Goal: Task Accomplishment & Management: Use online tool/utility

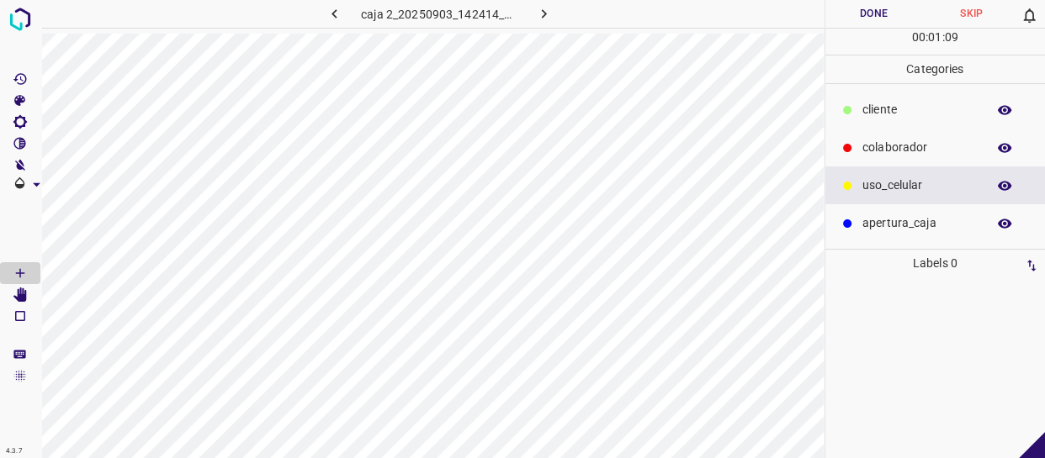
click at [893, 116] on p "cliente" at bounding box center [919, 110] width 115 height 18
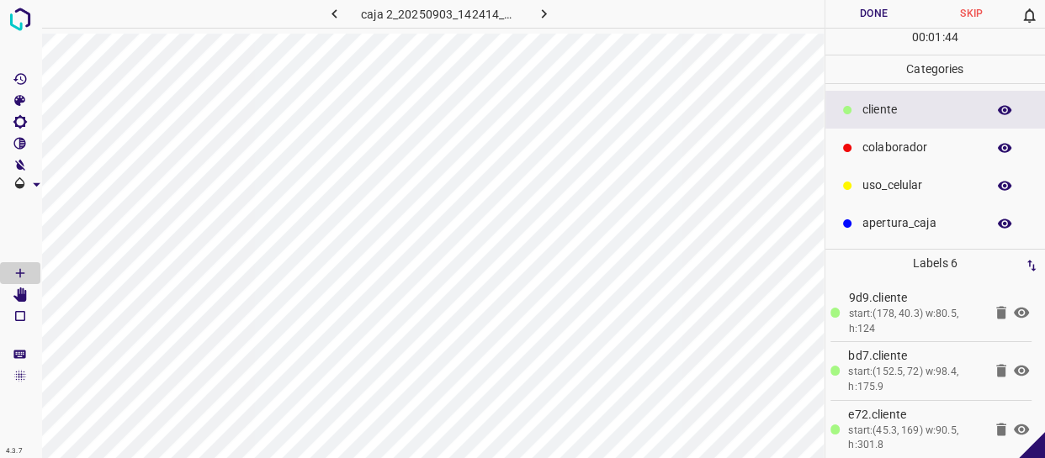
click at [913, 145] on p "colaborador" at bounding box center [919, 148] width 115 height 18
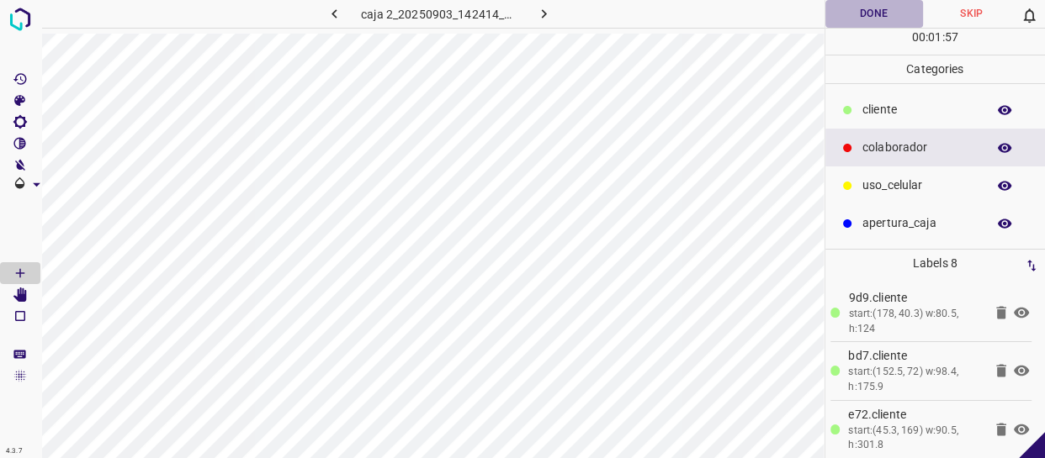
click at [890, 10] on button "Done" at bounding box center [874, 14] width 98 height 28
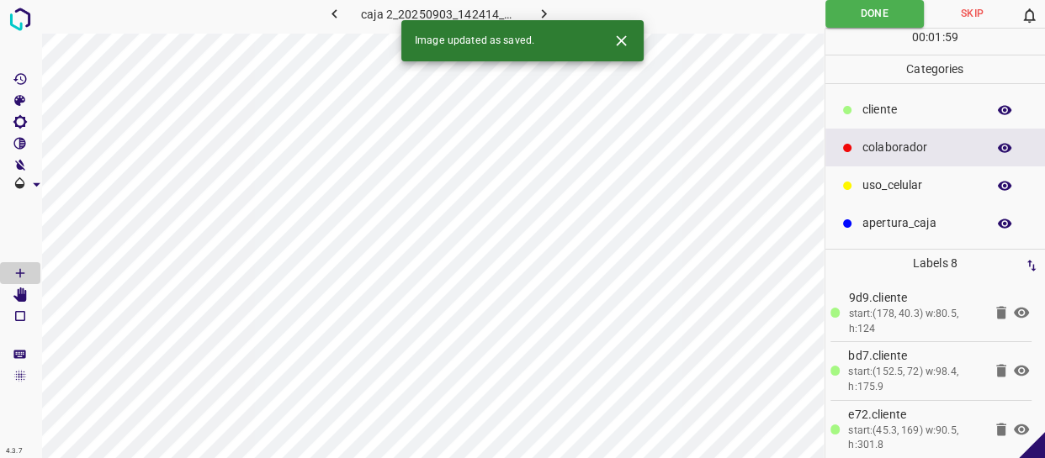
click at [543, 8] on icon "button" at bounding box center [544, 14] width 18 height 18
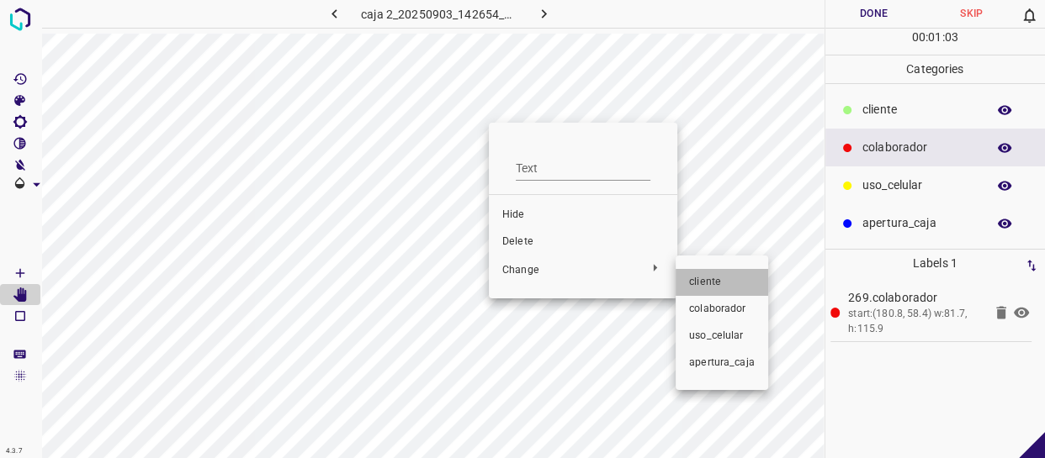
click at [731, 280] on span "cliente" at bounding box center [722, 282] width 66 height 15
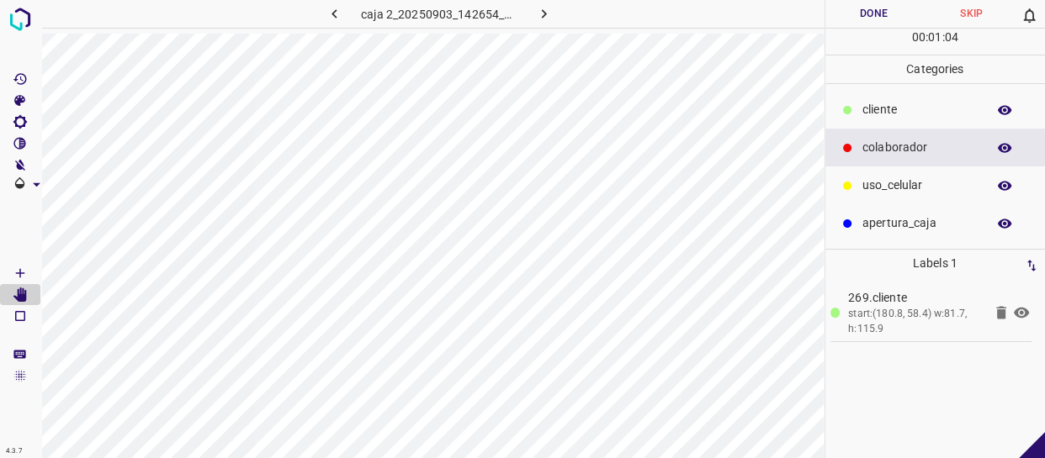
click at [907, 103] on p "cliente" at bounding box center [919, 110] width 115 height 18
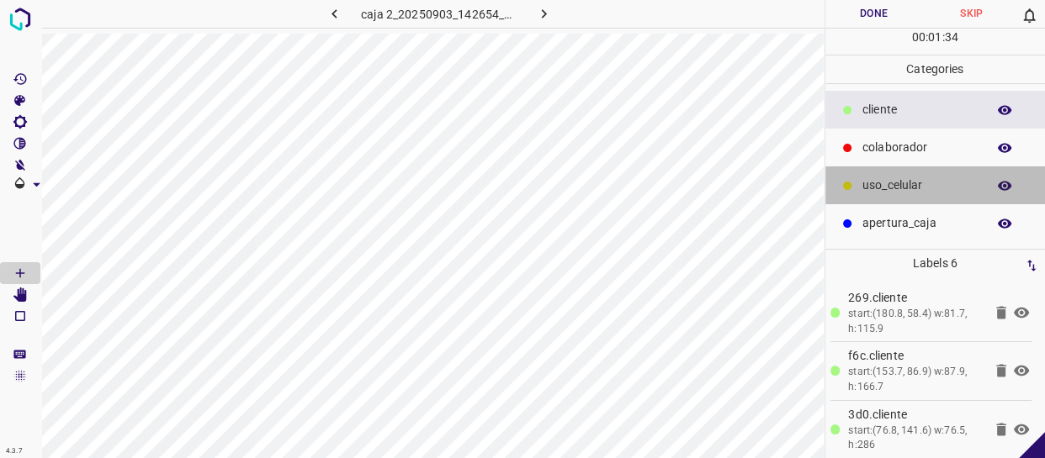
click at [956, 172] on div "uso_celular" at bounding box center [935, 186] width 220 height 38
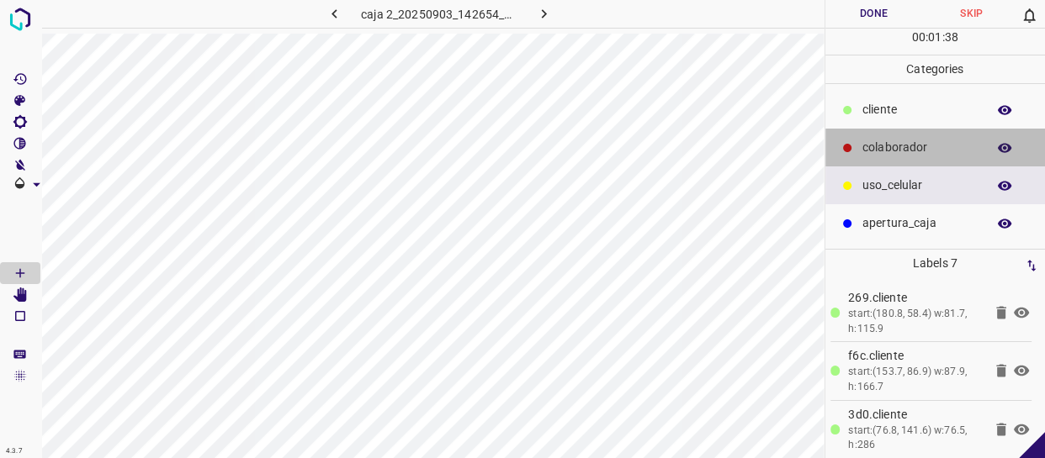
drag, startPoint x: 929, startPoint y: 139, endPoint x: 863, endPoint y: 113, distance: 70.6
click at [925, 139] on p "colaborador" at bounding box center [919, 148] width 115 height 18
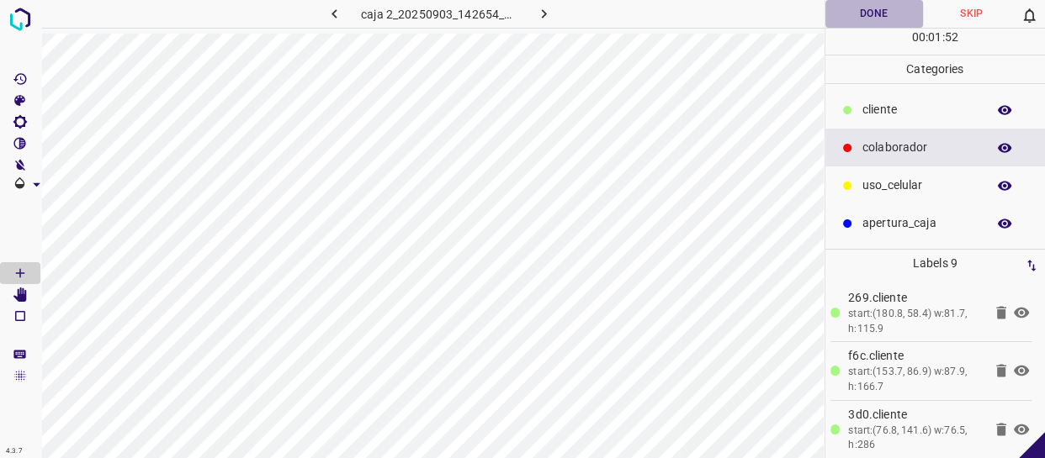
click at [880, 17] on button "Done" at bounding box center [874, 14] width 98 height 28
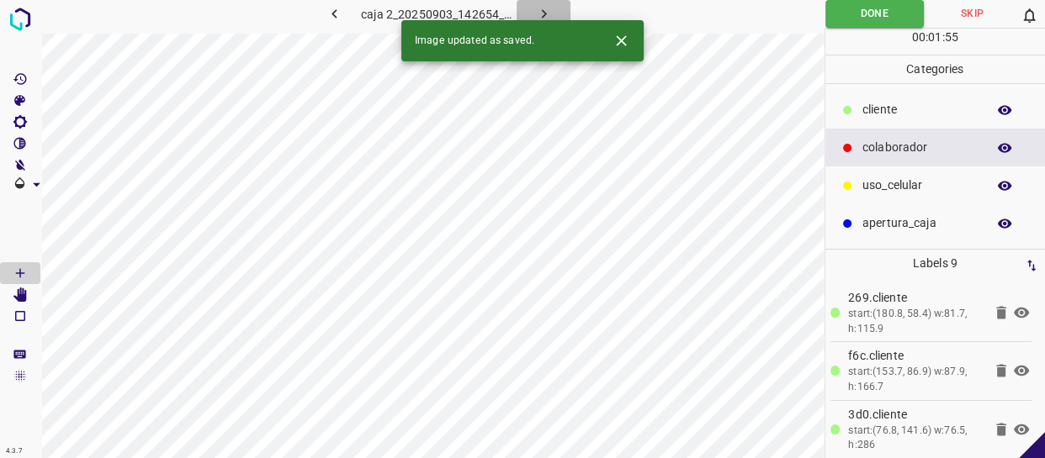
click at [543, 8] on icon "button" at bounding box center [544, 14] width 18 height 18
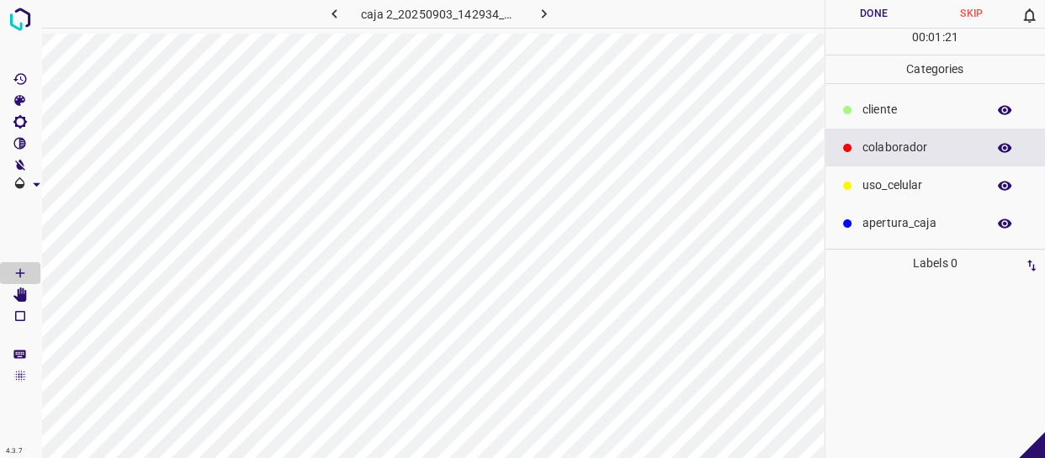
click at [893, 109] on p "cliente" at bounding box center [919, 110] width 115 height 18
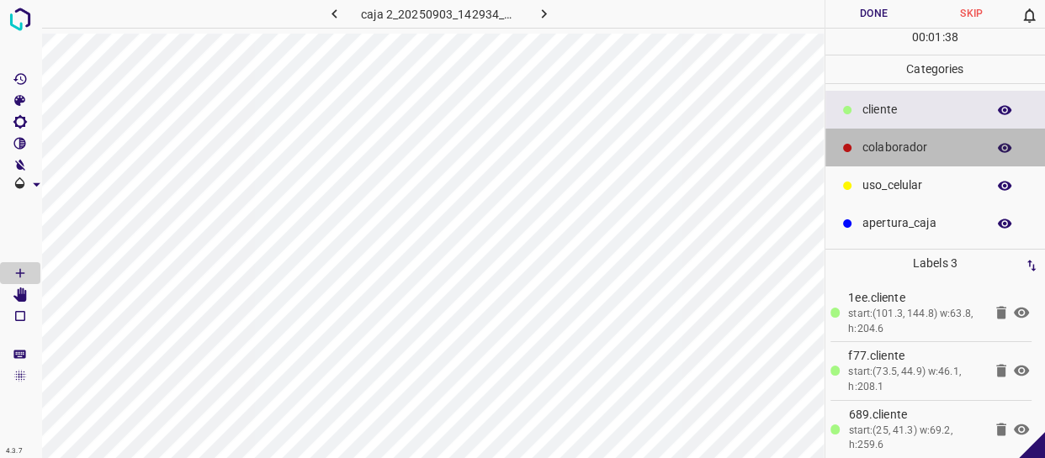
drag, startPoint x: 903, startPoint y: 136, endPoint x: 828, endPoint y: 147, distance: 75.7
click at [885, 142] on div "colaborador" at bounding box center [935, 148] width 220 height 38
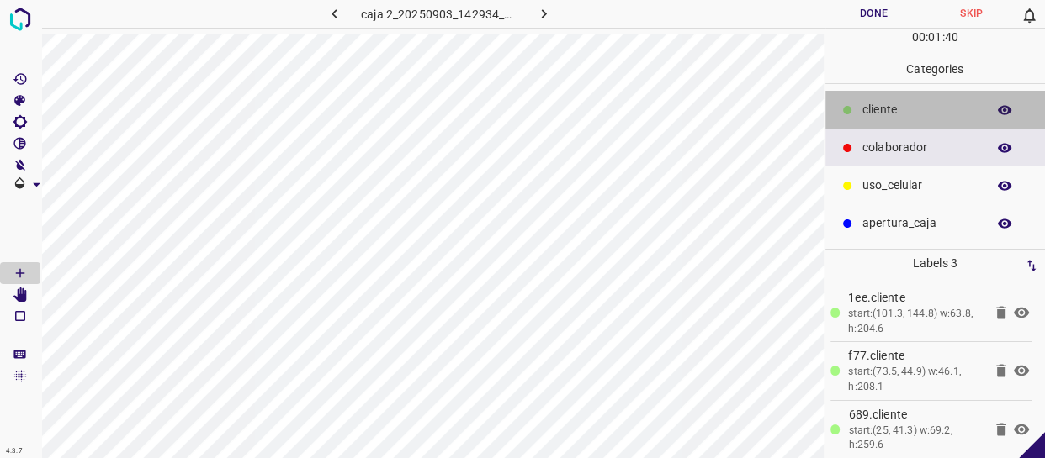
click at [845, 112] on icon at bounding box center [847, 110] width 8 height 8
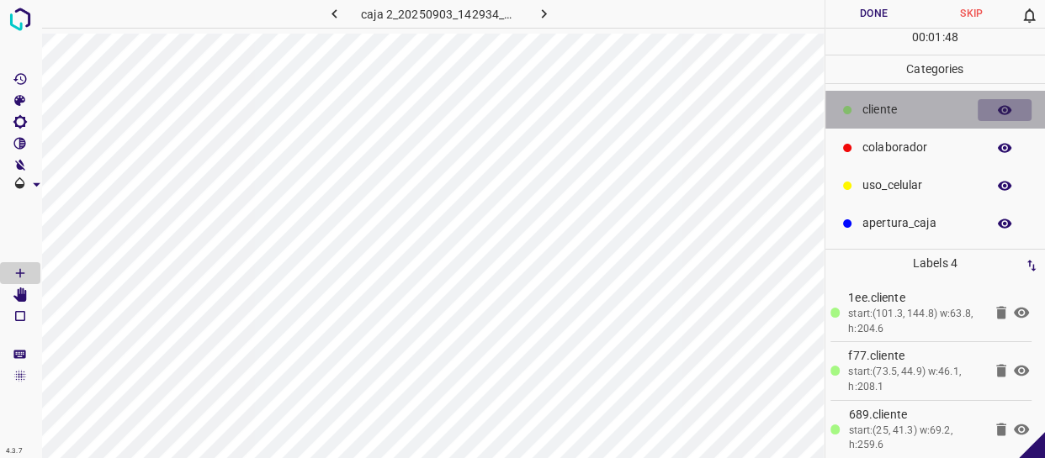
click at [1011, 114] on button "button" at bounding box center [1004, 110] width 54 height 22
click at [1009, 114] on icon "button" at bounding box center [1004, 110] width 15 height 15
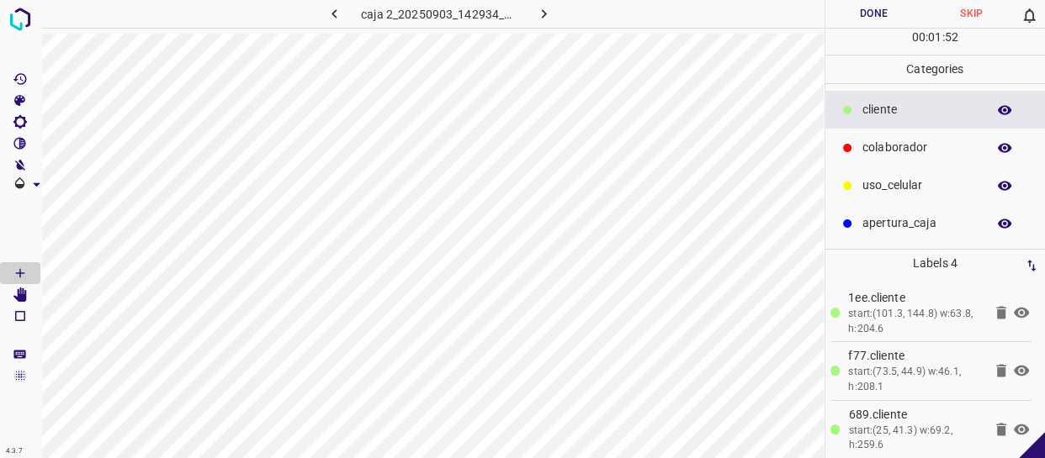
drag, startPoint x: 911, startPoint y: 183, endPoint x: 827, endPoint y: 188, distance: 84.3
click at [908, 188] on p "uso_celular" at bounding box center [919, 186] width 115 height 18
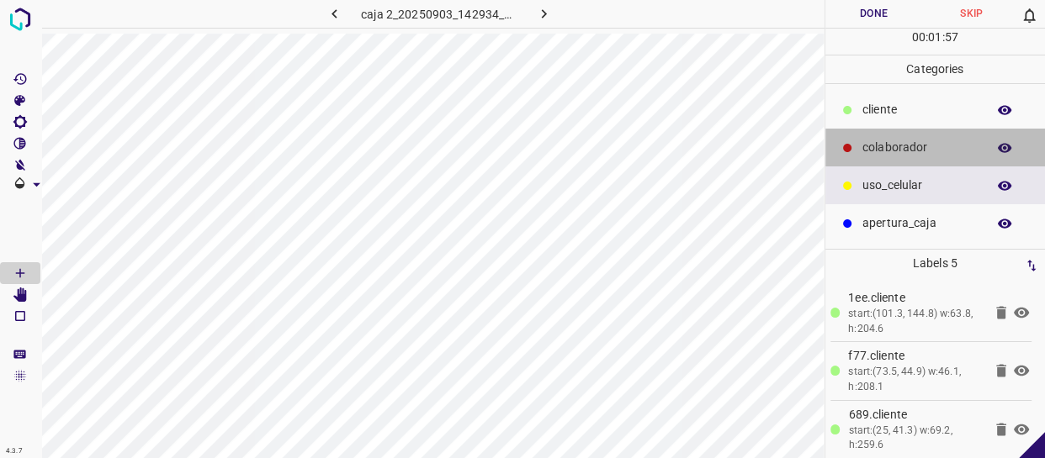
drag, startPoint x: 909, startPoint y: 146, endPoint x: 847, endPoint y: 150, distance: 62.3
click at [906, 146] on p "colaborador" at bounding box center [919, 148] width 115 height 18
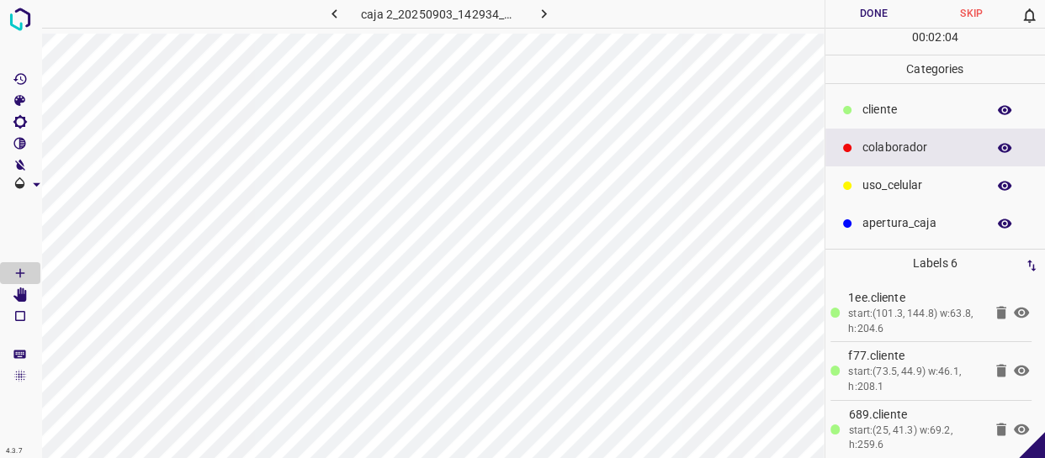
drag, startPoint x: 953, startPoint y: 184, endPoint x: 840, endPoint y: 197, distance: 113.4
click at [950, 187] on p "uso_celular" at bounding box center [919, 186] width 115 height 18
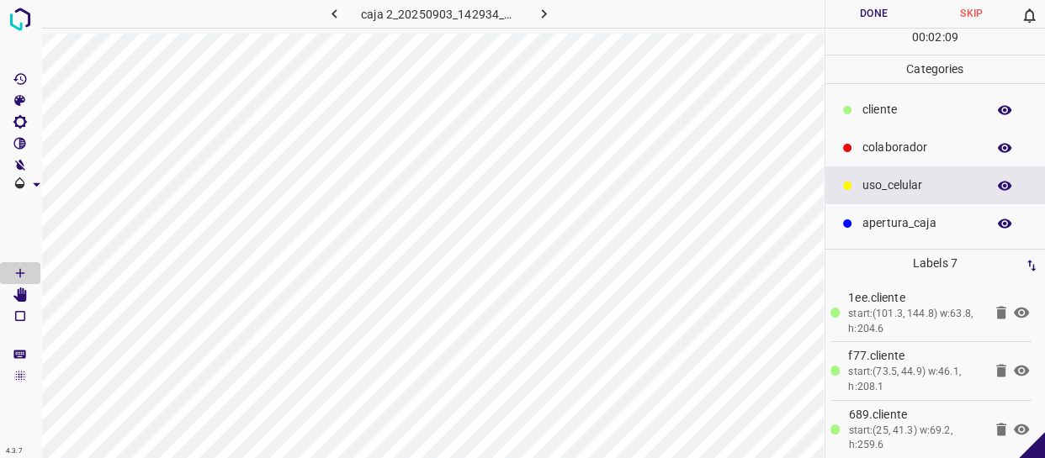
click at [893, 13] on button "Done" at bounding box center [874, 14] width 98 height 28
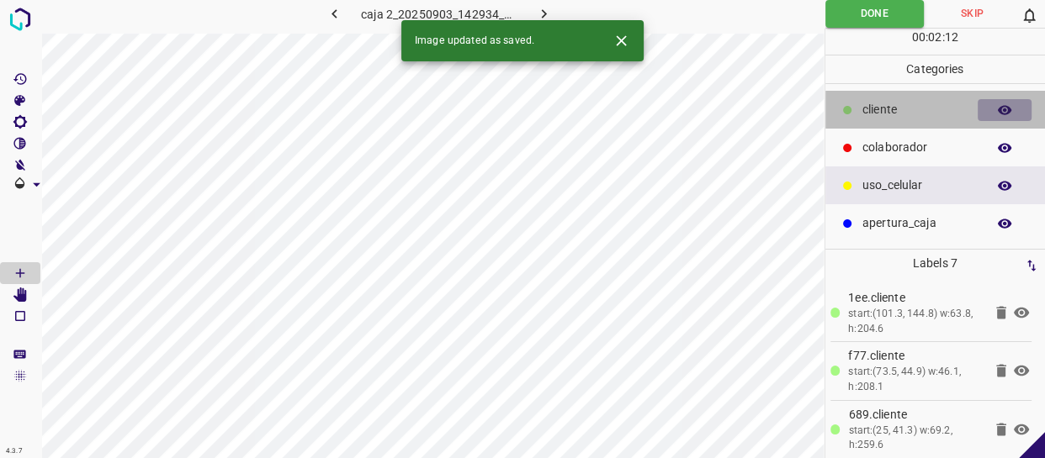
click at [998, 110] on icon "button" at bounding box center [1004, 109] width 13 height 9
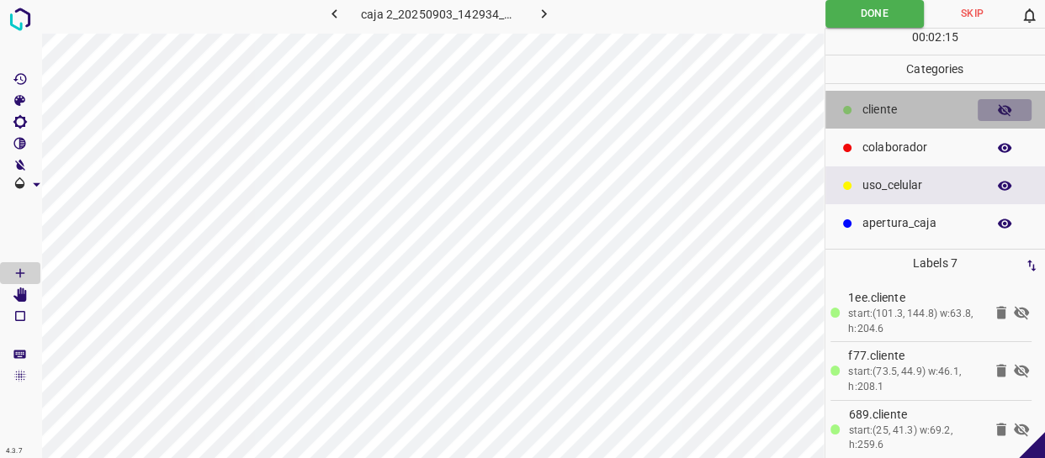
click at [998, 110] on icon "button" at bounding box center [1004, 110] width 13 height 12
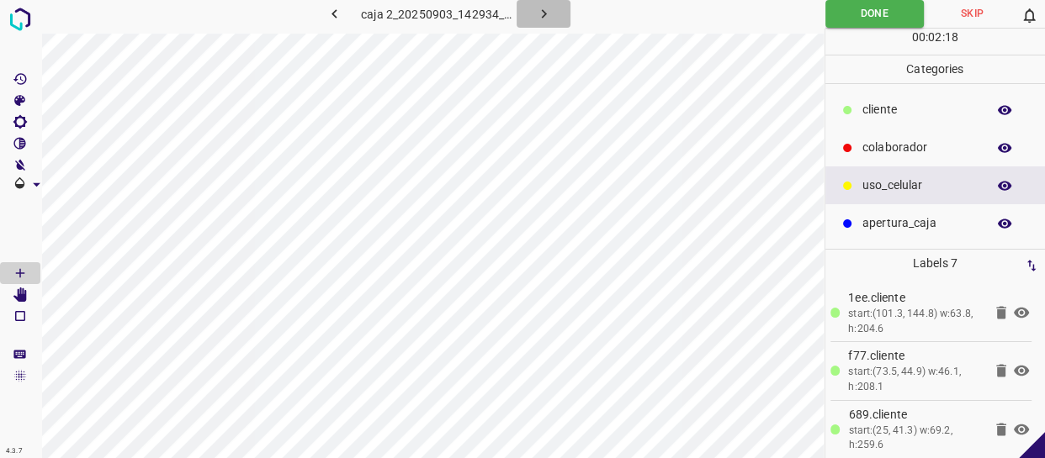
click at [547, 13] on icon "button" at bounding box center [544, 14] width 18 height 18
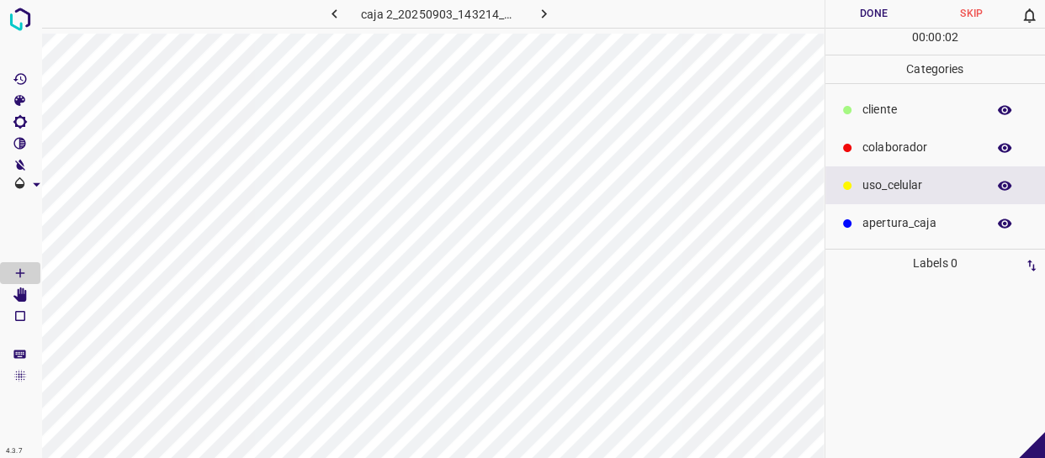
click at [970, 4] on button "Skip" at bounding box center [972, 14] width 98 height 28
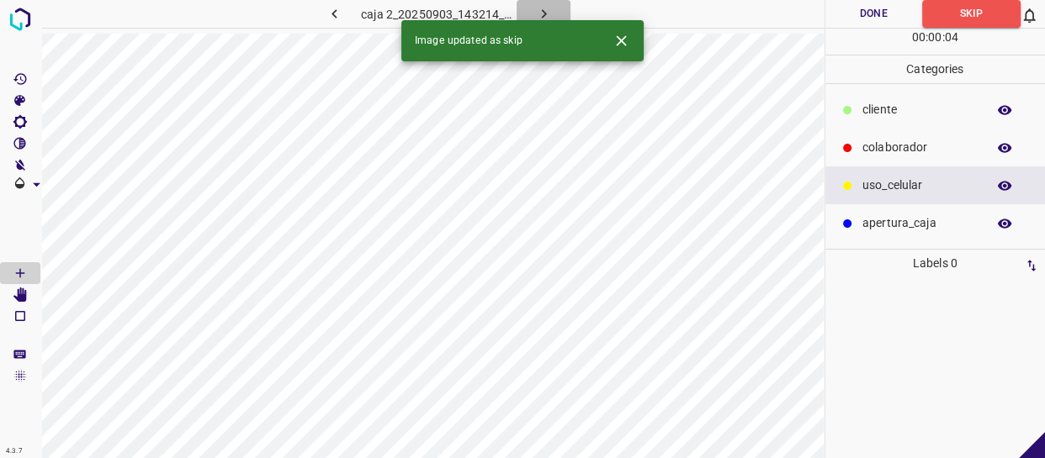
click at [543, 8] on icon "button" at bounding box center [544, 14] width 18 height 18
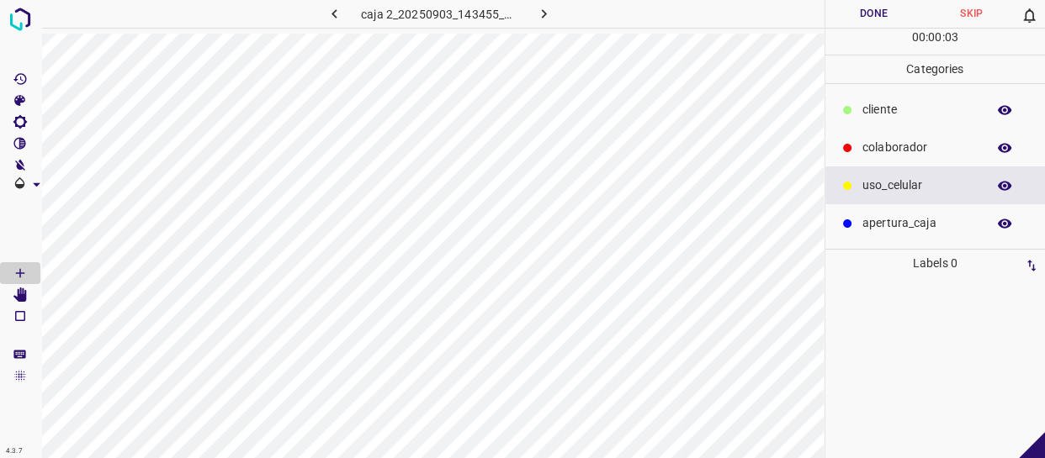
click at [976, 8] on button "Skip" at bounding box center [972, 14] width 98 height 28
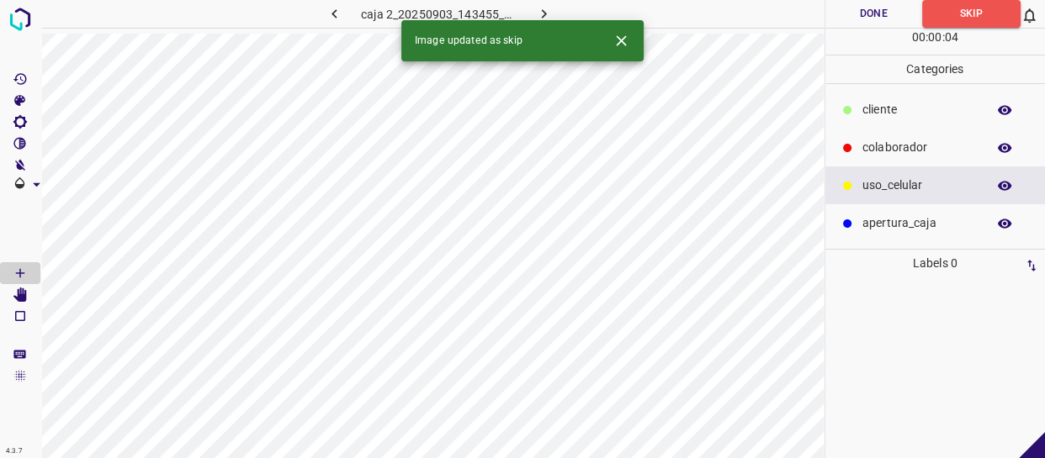
click at [546, 16] on icon "button" at bounding box center [544, 14] width 18 height 18
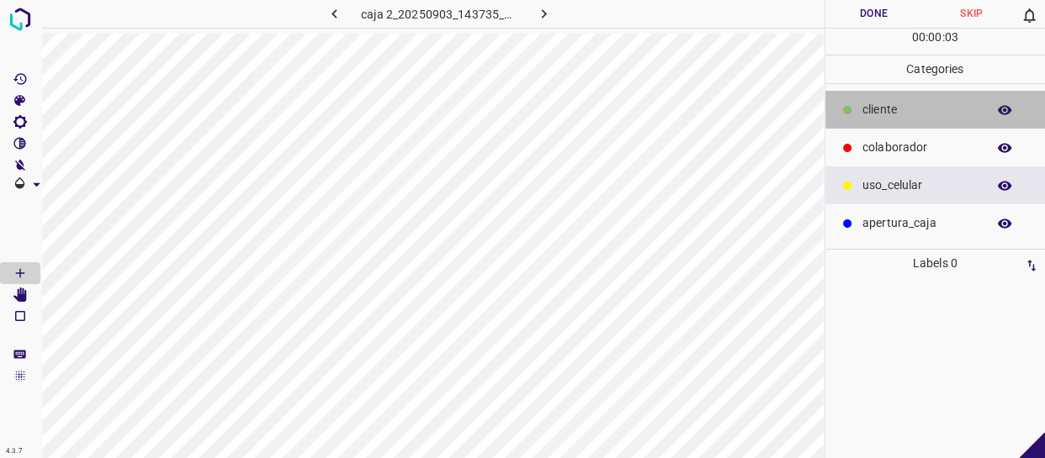
click at [924, 114] on p "cliente" at bounding box center [919, 110] width 115 height 18
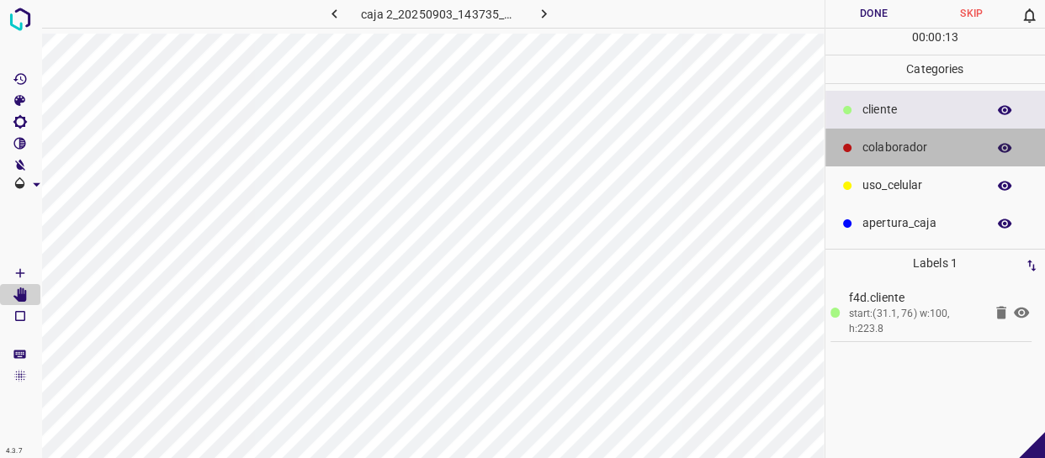
click at [917, 139] on p "colaborador" at bounding box center [919, 148] width 115 height 18
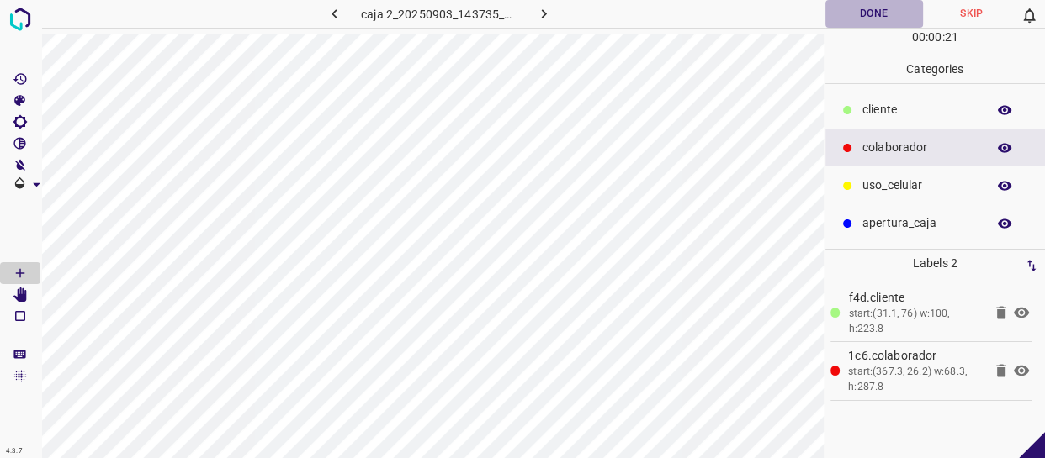
click at [894, 3] on button "Done" at bounding box center [874, 14] width 98 height 28
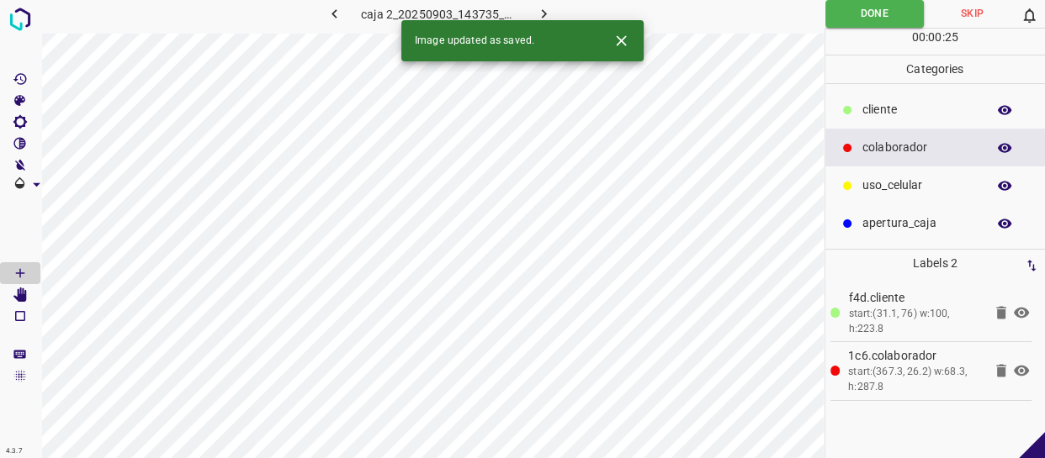
click at [559, 8] on button "button" at bounding box center [543, 14] width 54 height 28
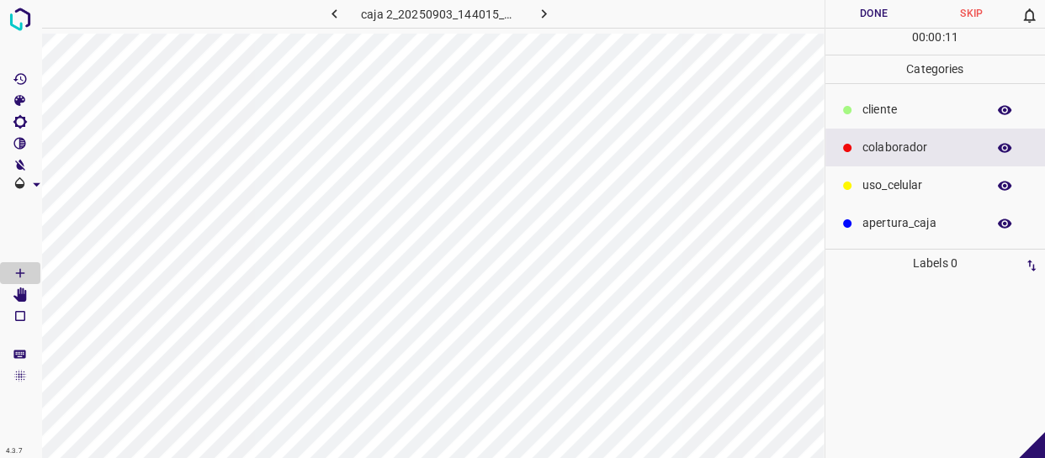
click at [916, 160] on div "colaborador" at bounding box center [935, 148] width 220 height 38
click at [882, 22] on button "Done" at bounding box center [874, 14] width 98 height 28
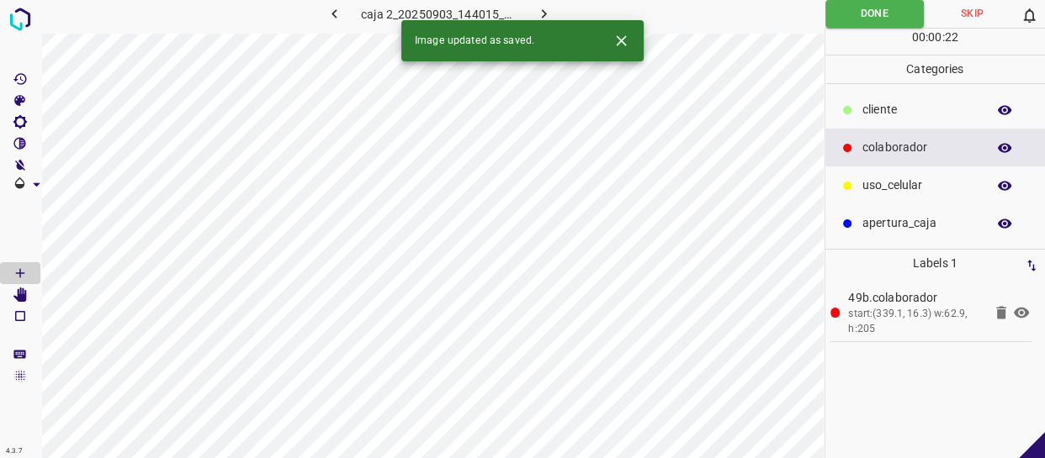
click at [547, 13] on icon "button" at bounding box center [544, 14] width 18 height 18
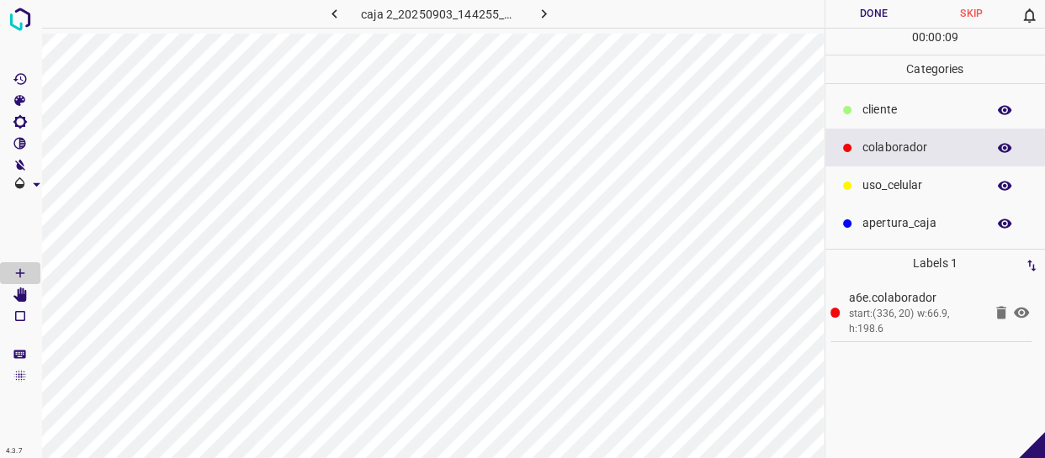
drag, startPoint x: 916, startPoint y: 181, endPoint x: 871, endPoint y: 179, distance: 45.5
click at [917, 177] on p "uso_celular" at bounding box center [919, 186] width 115 height 18
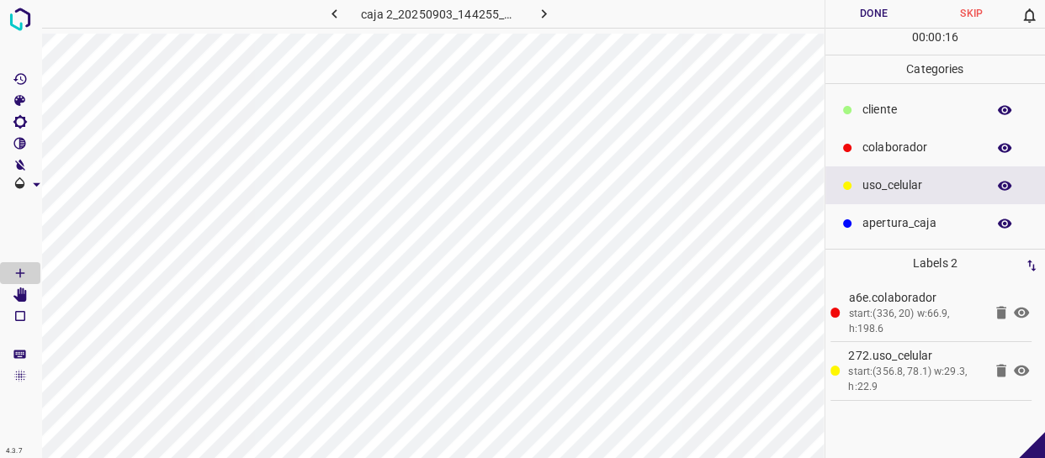
click at [899, 12] on button "Done" at bounding box center [874, 14] width 98 height 28
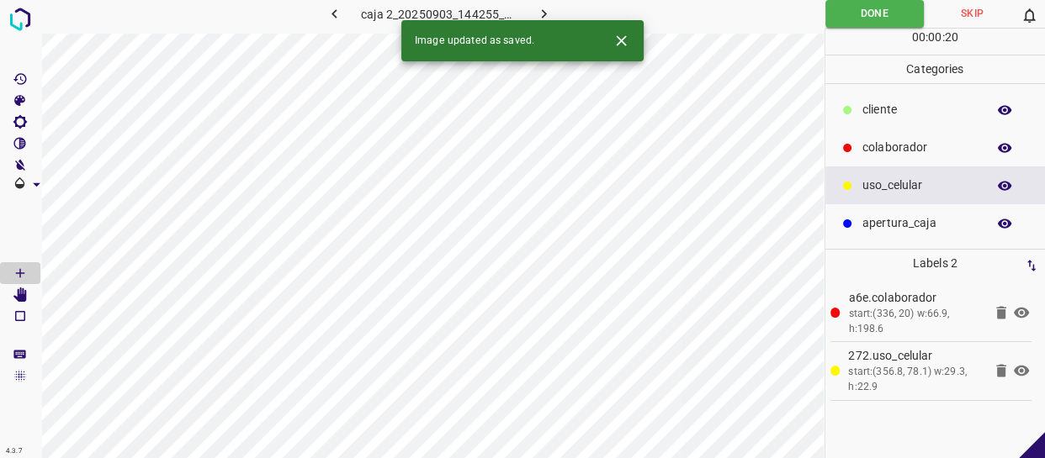
click at [546, 11] on icon "button" at bounding box center [544, 14] width 18 height 18
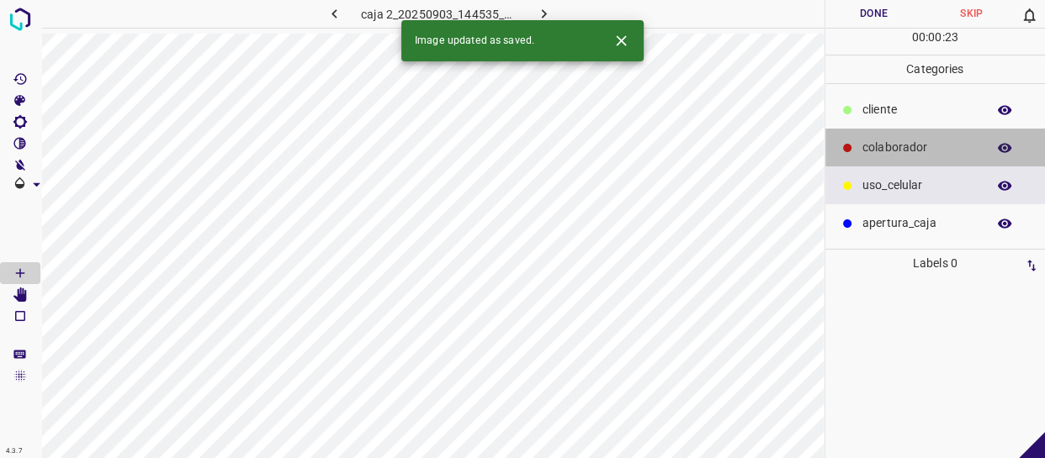
drag, startPoint x: 942, startPoint y: 143, endPoint x: 824, endPoint y: 160, distance: 119.8
click at [940, 143] on p "colaborador" at bounding box center [919, 148] width 115 height 18
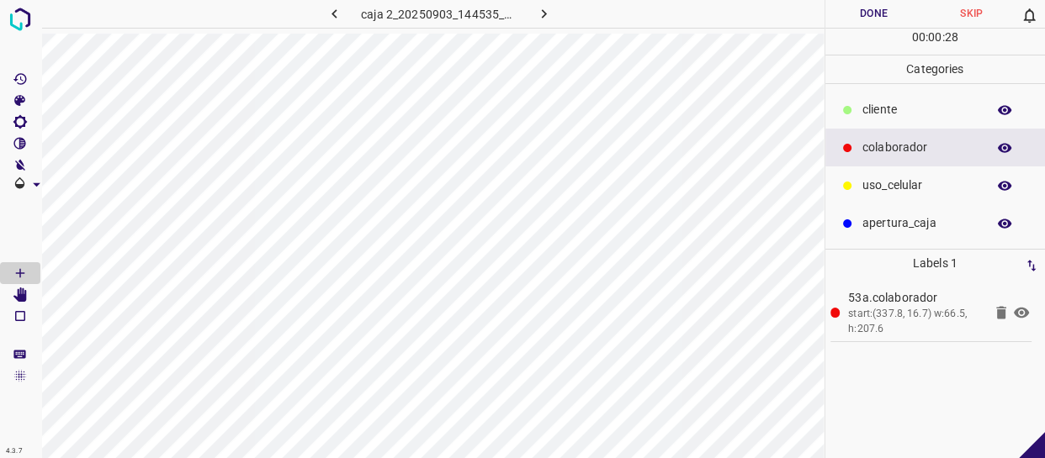
click at [928, 195] on div "uso_celular" at bounding box center [935, 186] width 220 height 38
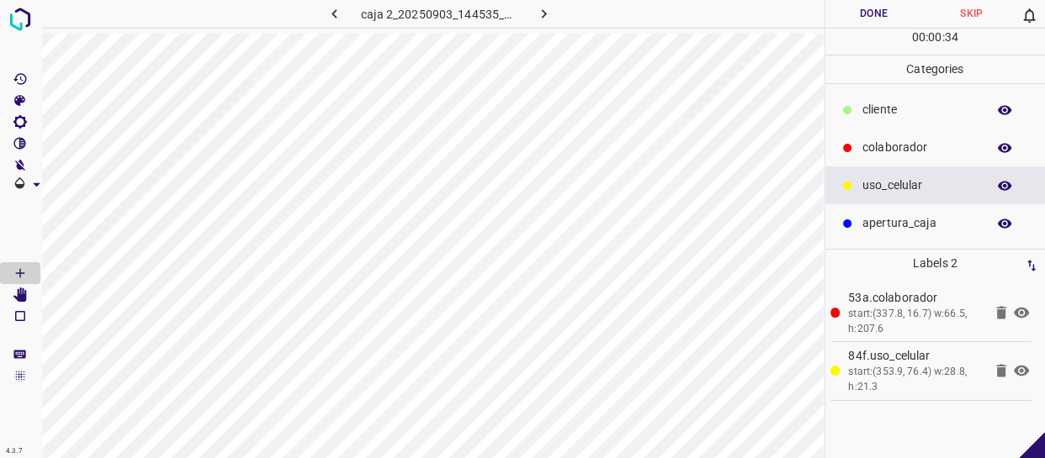
click at [903, 9] on button "Done" at bounding box center [874, 14] width 98 height 28
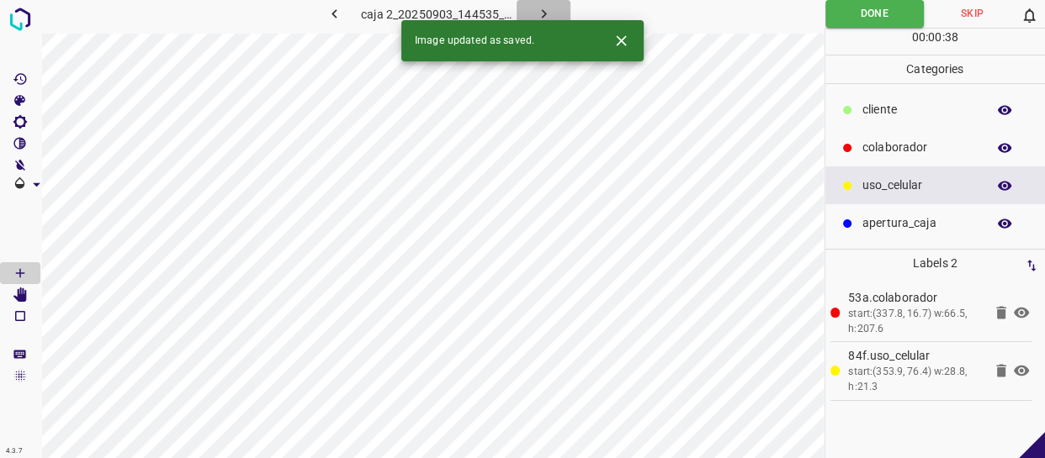
click at [553, 9] on button "button" at bounding box center [543, 14] width 54 height 28
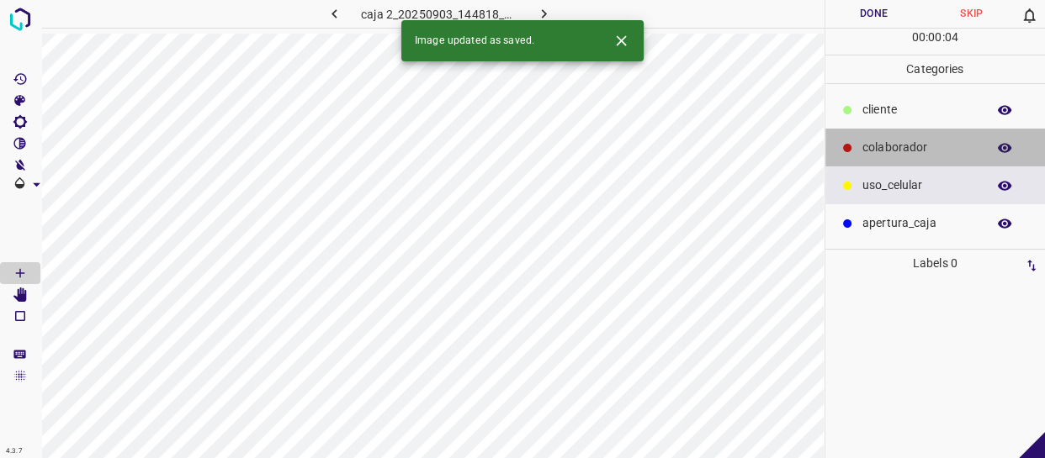
click at [962, 148] on p "colaborador" at bounding box center [919, 148] width 115 height 18
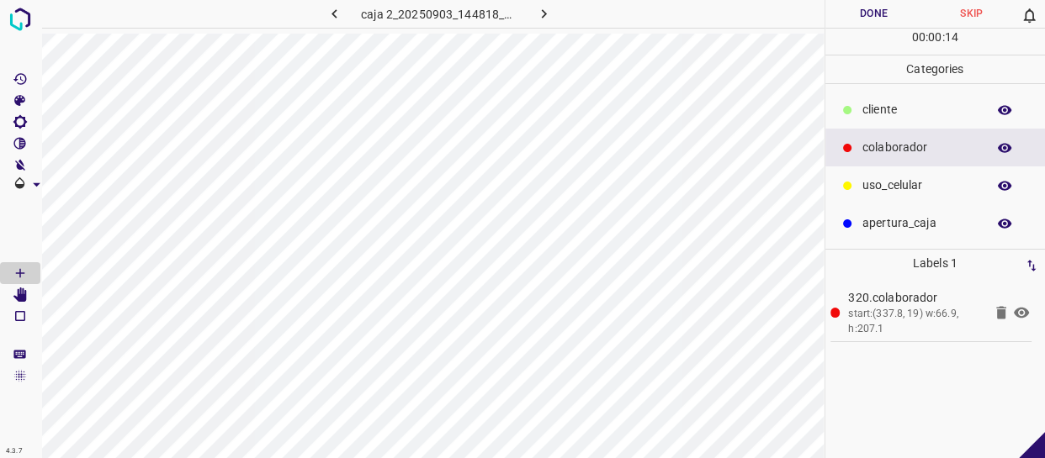
drag, startPoint x: 889, startPoint y: 197, endPoint x: 866, endPoint y: 204, distance: 23.9
click at [883, 197] on div "uso_celular" at bounding box center [935, 186] width 220 height 38
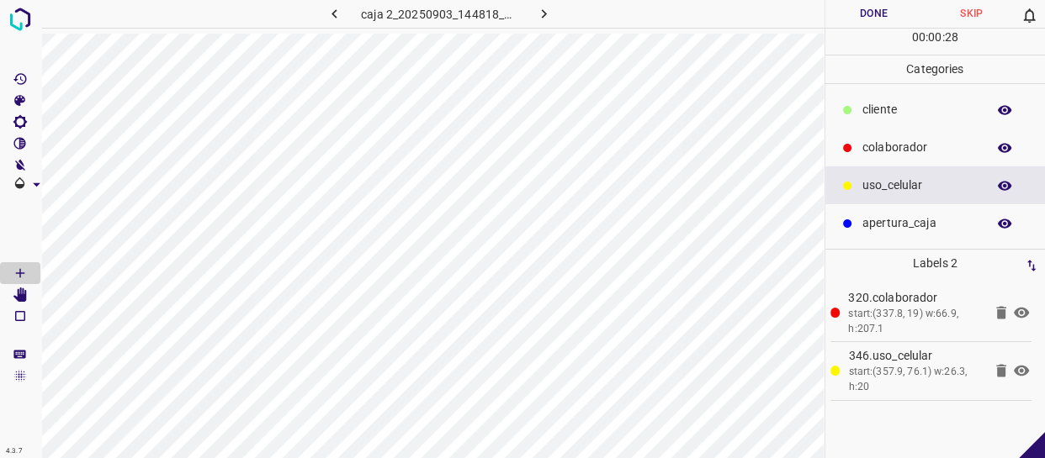
click at [883, 12] on button "Done" at bounding box center [874, 14] width 98 height 28
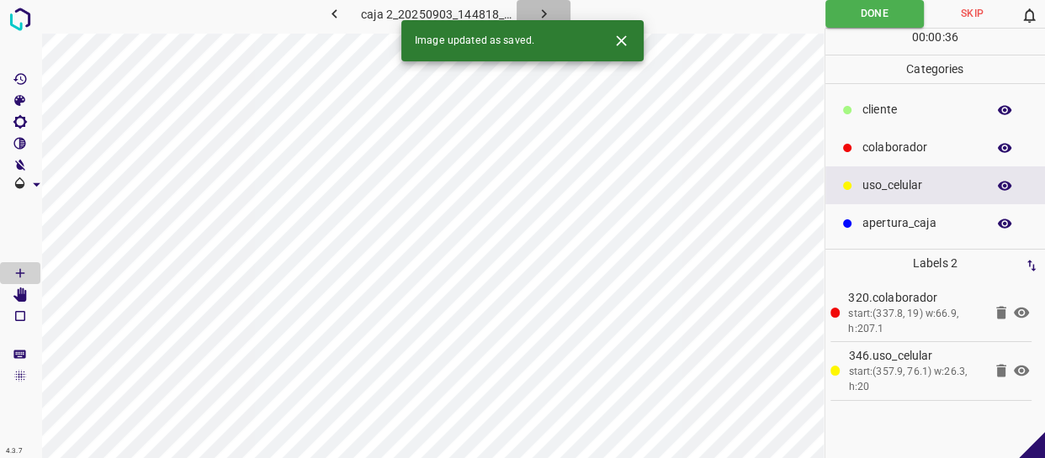
click at [540, 3] on button "button" at bounding box center [543, 14] width 54 height 28
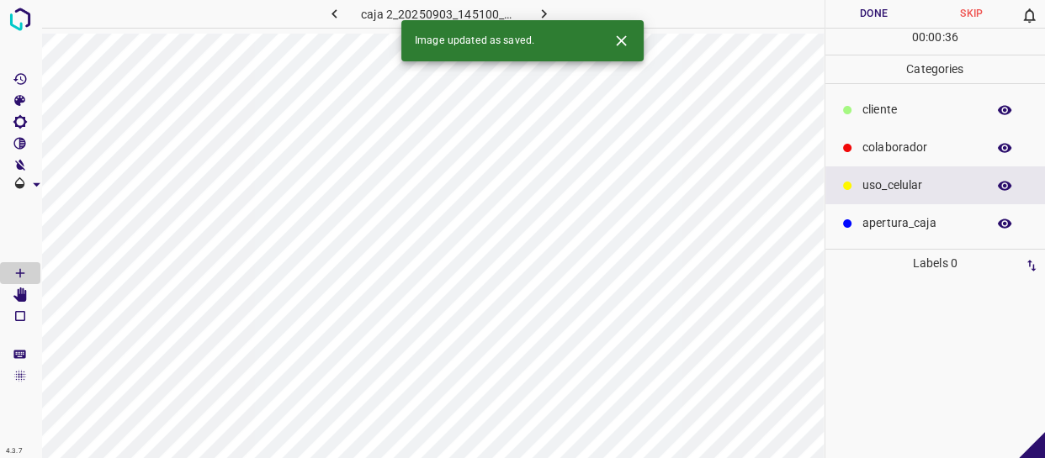
drag, startPoint x: 932, startPoint y: 152, endPoint x: 866, endPoint y: 156, distance: 65.7
click at [930, 152] on p "colaborador" at bounding box center [919, 148] width 115 height 18
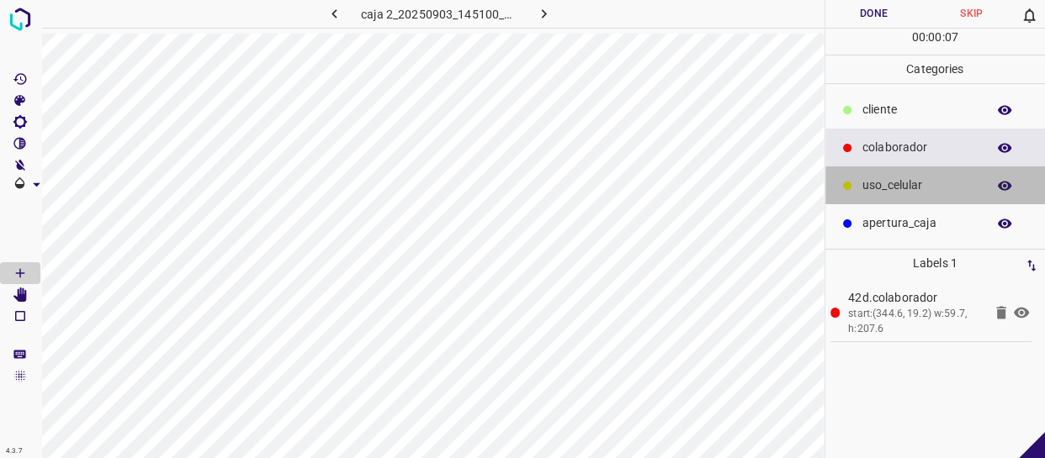
click at [931, 186] on p "uso_celular" at bounding box center [919, 186] width 115 height 18
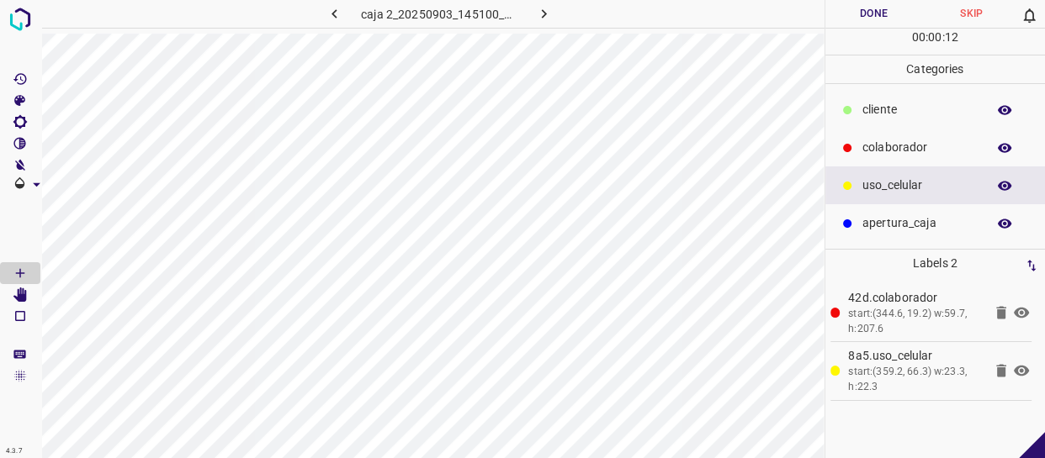
click at [887, 19] on button "Done" at bounding box center [874, 14] width 98 height 28
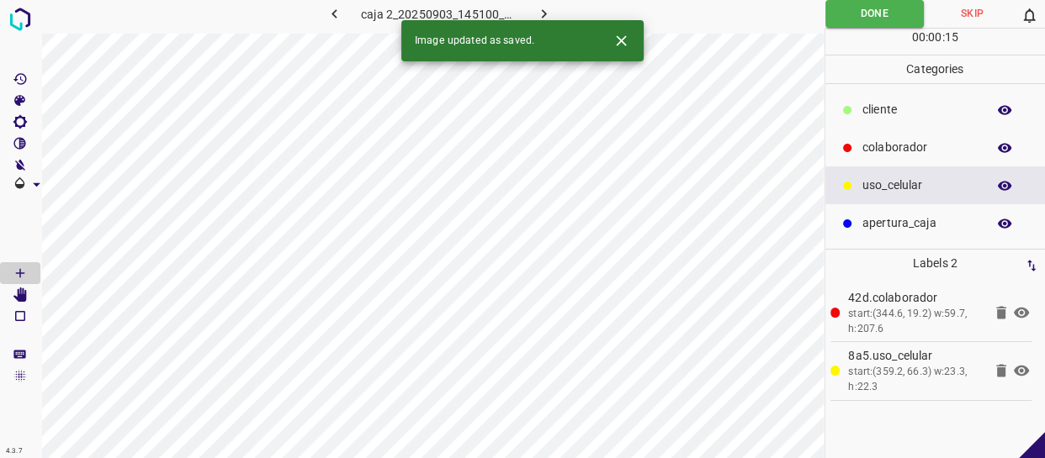
click at [531, 10] on button "button" at bounding box center [543, 14] width 54 height 28
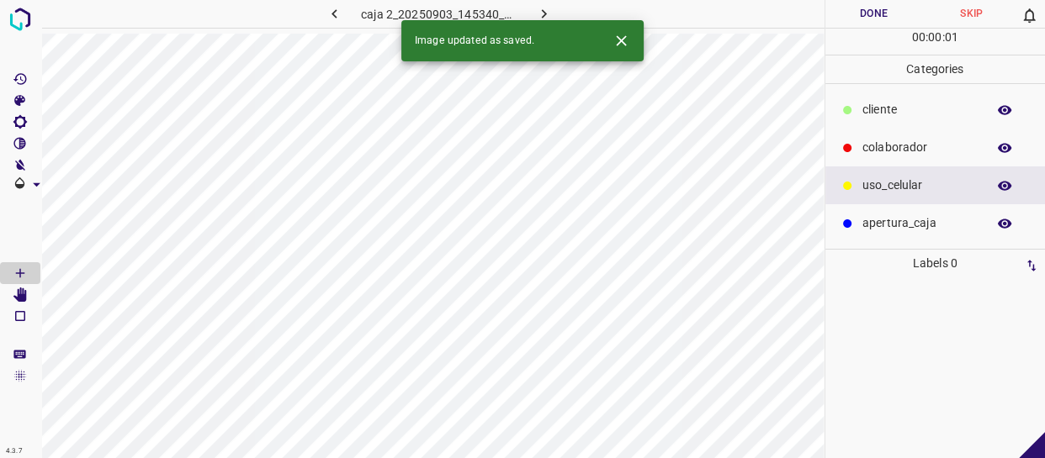
click at [905, 133] on div "colaborador" at bounding box center [935, 148] width 220 height 38
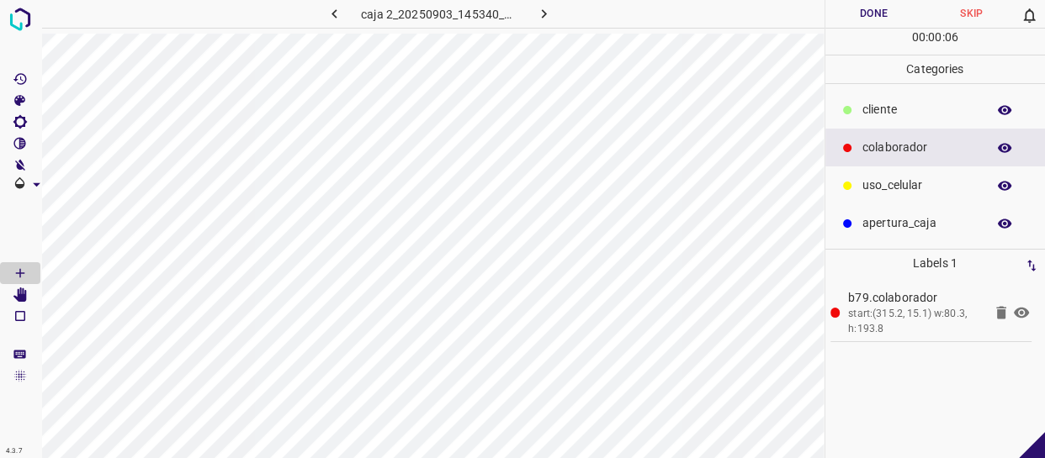
drag, startPoint x: 905, startPoint y: 177, endPoint x: 892, endPoint y: 180, distance: 13.9
click at [903, 176] on div "uso_celular" at bounding box center [935, 186] width 220 height 38
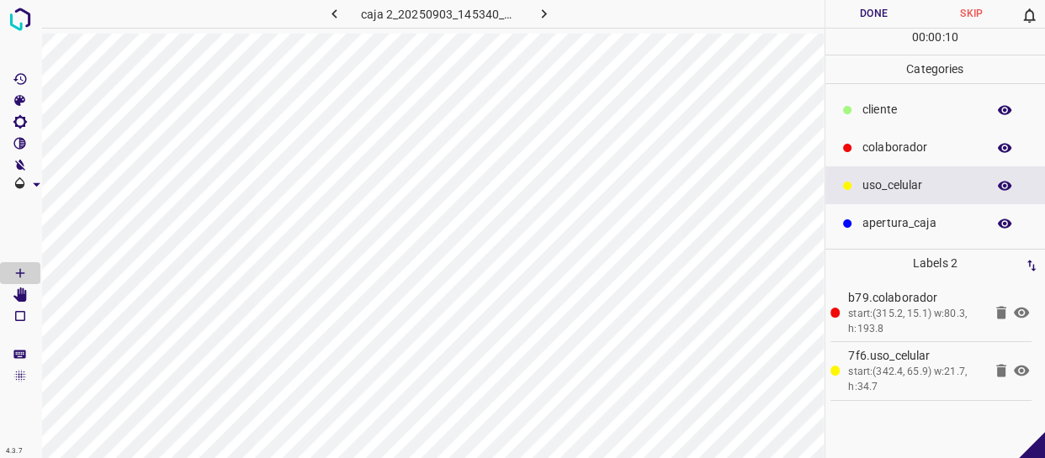
click at [899, 118] on p "cliente" at bounding box center [919, 110] width 115 height 18
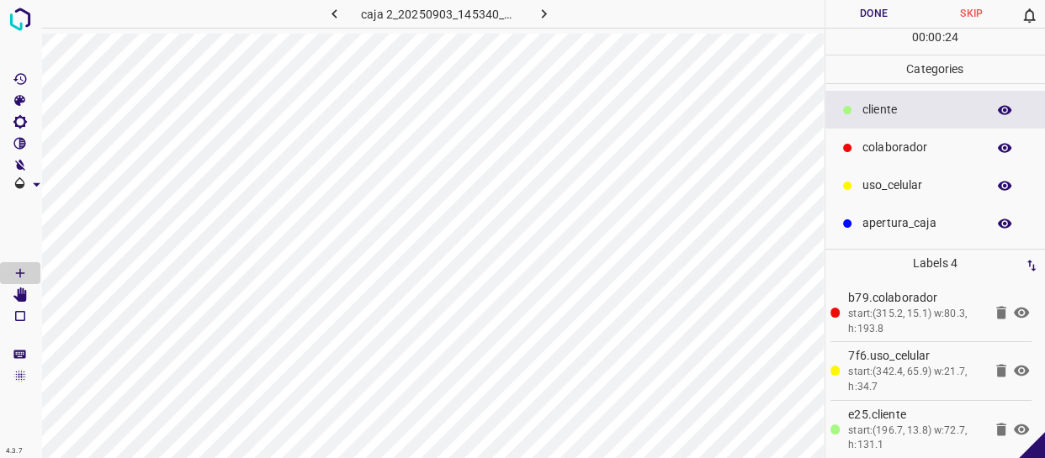
click at [870, 11] on button "Done" at bounding box center [874, 14] width 98 height 28
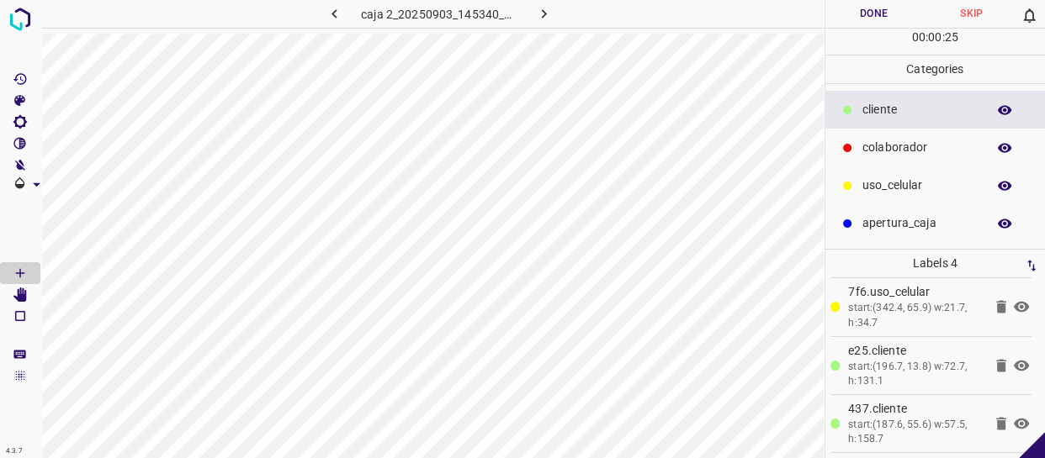
scroll to position [65, 0]
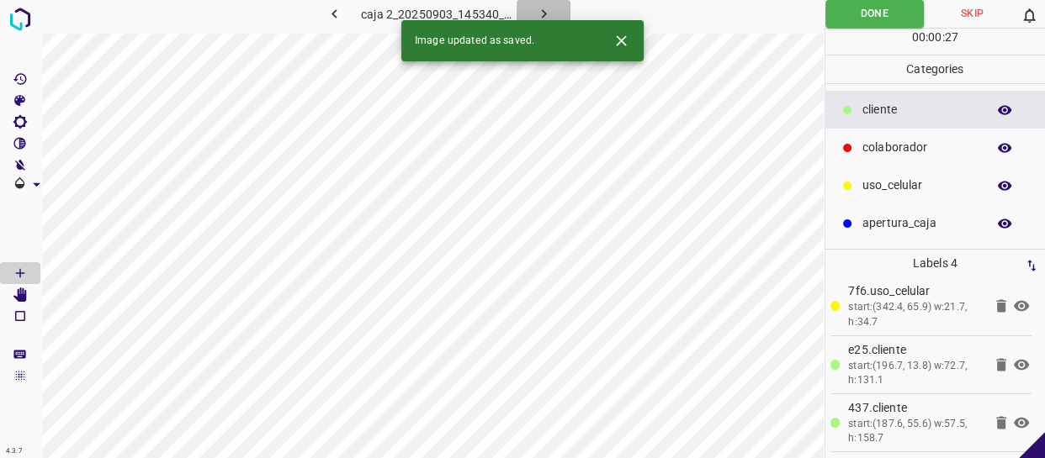
click at [536, 16] on icon "button" at bounding box center [544, 14] width 18 height 18
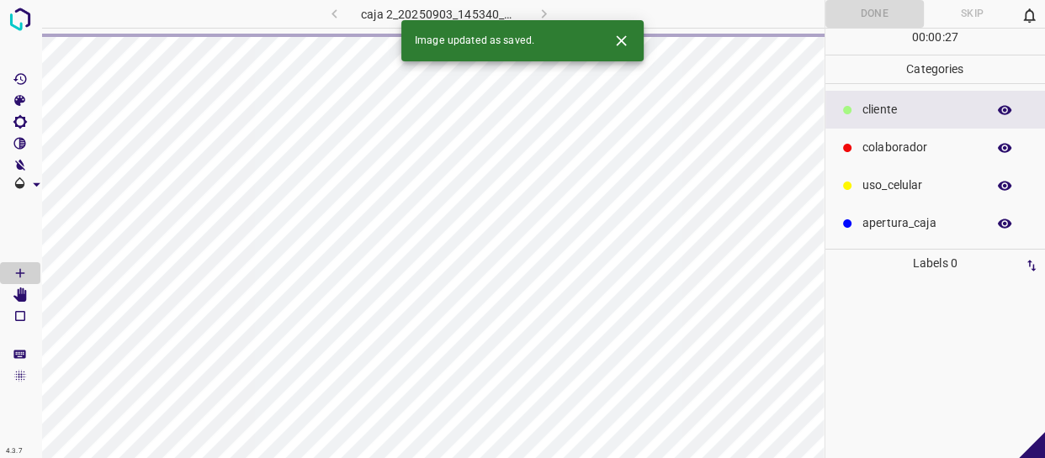
scroll to position [0, 0]
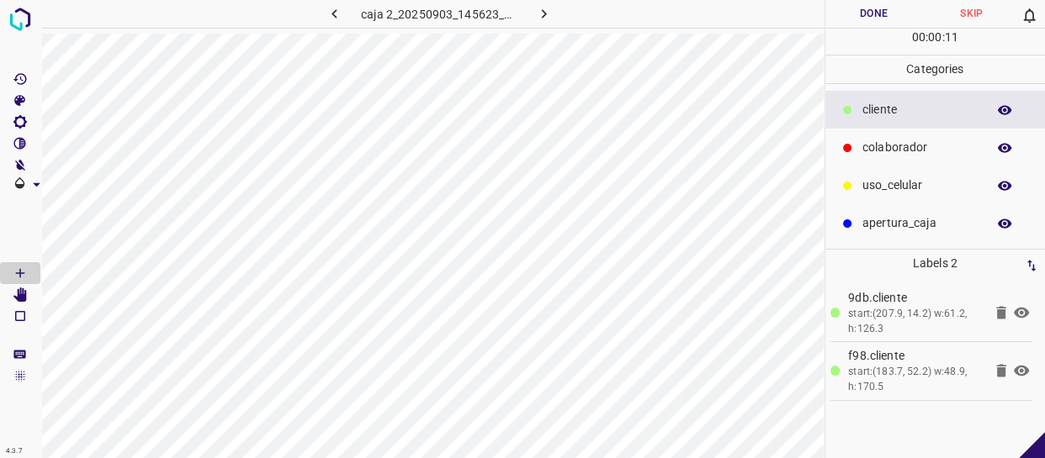
click at [938, 137] on div "colaborador" at bounding box center [935, 148] width 220 height 38
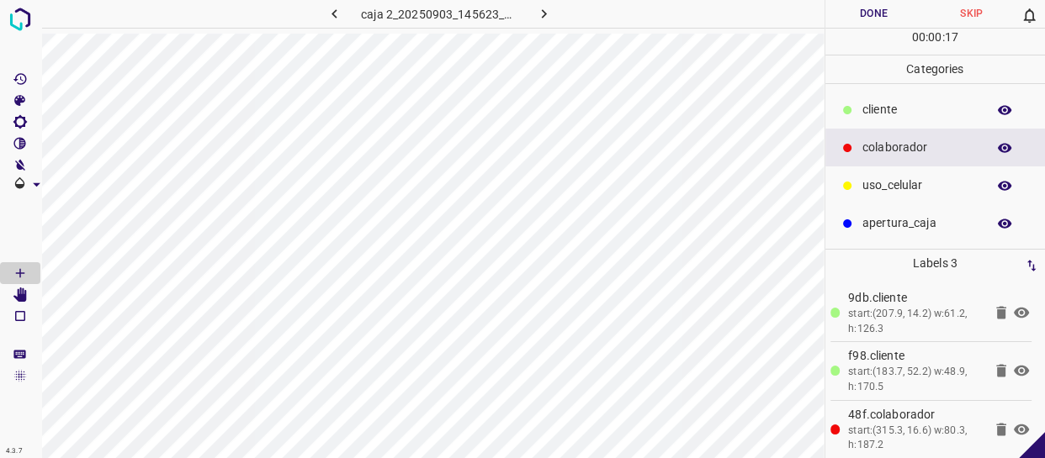
click at [885, 171] on div "uso_celular" at bounding box center [935, 186] width 220 height 38
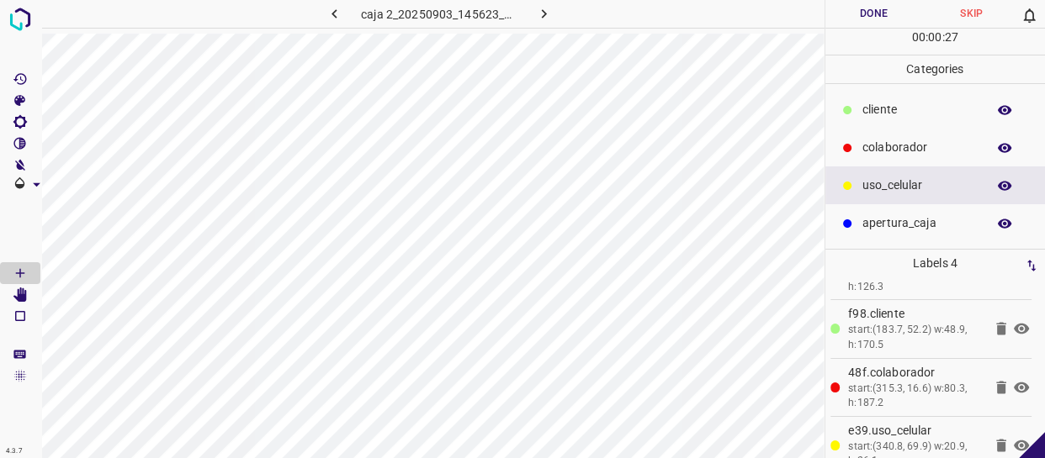
scroll to position [65, 0]
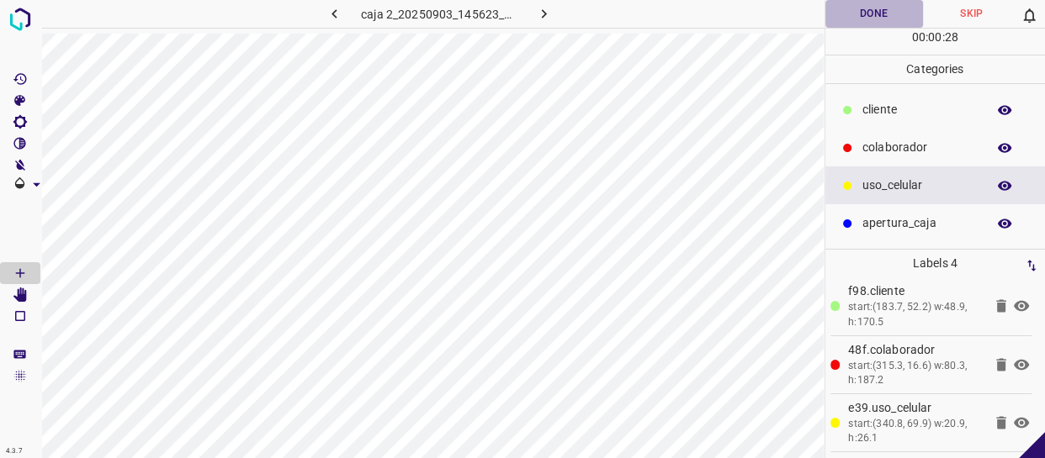
click at [891, 12] on button "Done" at bounding box center [874, 14] width 98 height 28
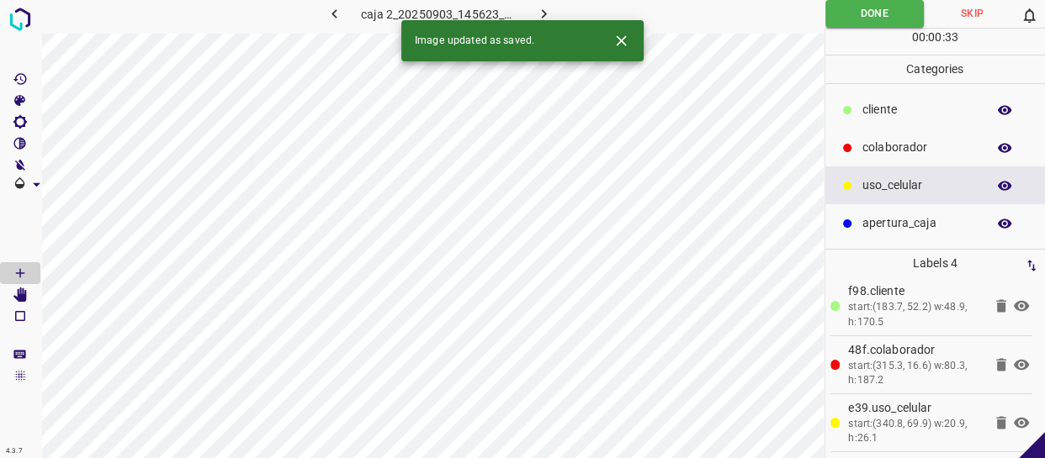
click at [549, 8] on icon "button" at bounding box center [544, 14] width 18 height 18
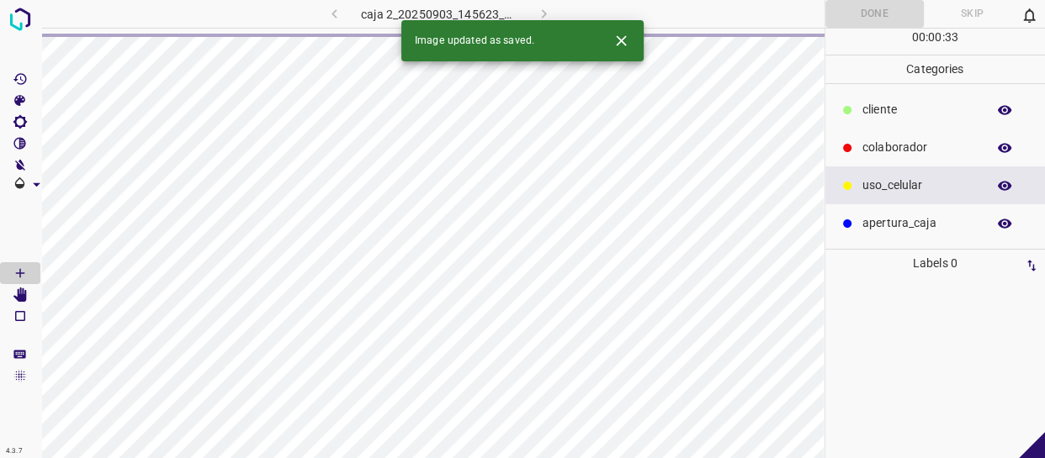
scroll to position [0, 0]
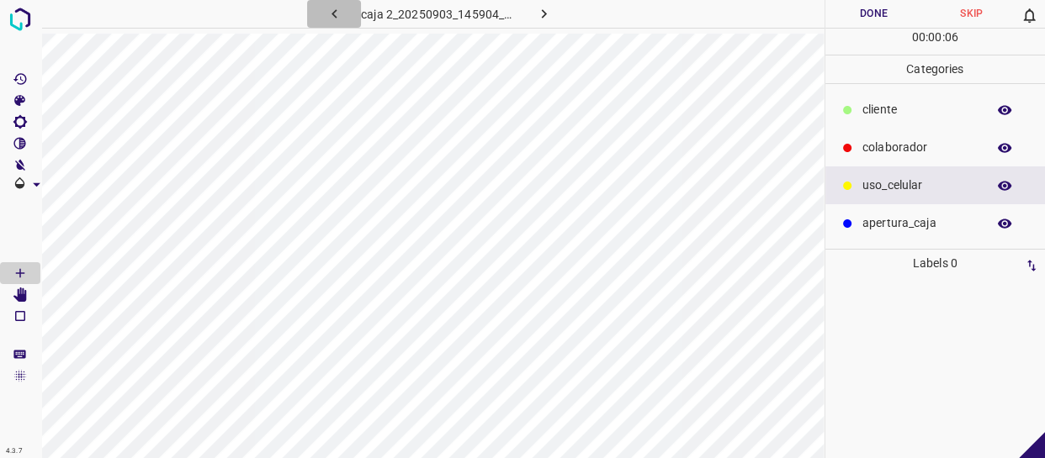
click at [324, 13] on button "button" at bounding box center [334, 14] width 54 height 28
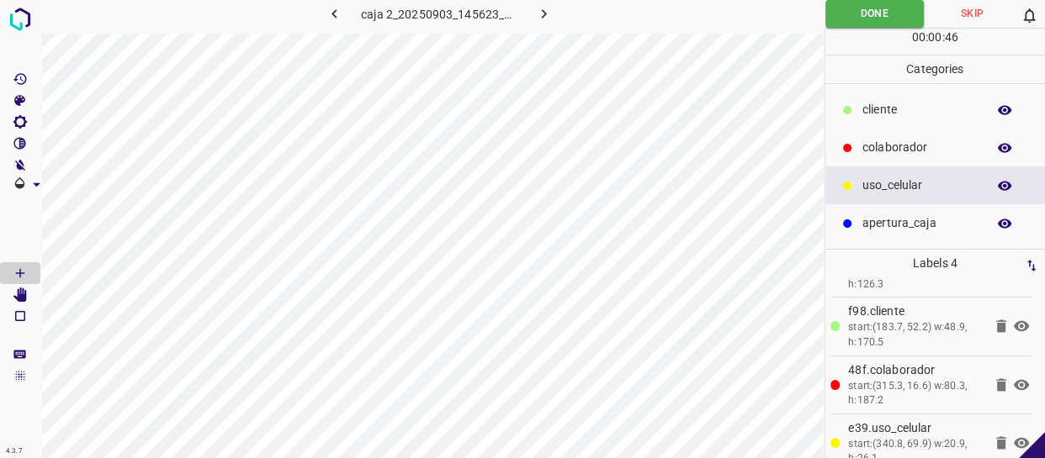
scroll to position [65, 0]
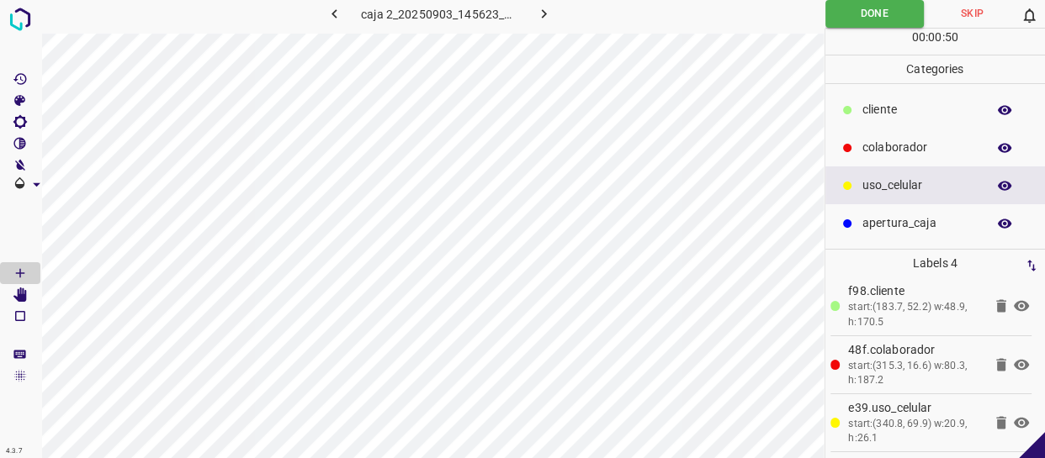
click at [542, 13] on icon "button" at bounding box center [544, 14] width 18 height 18
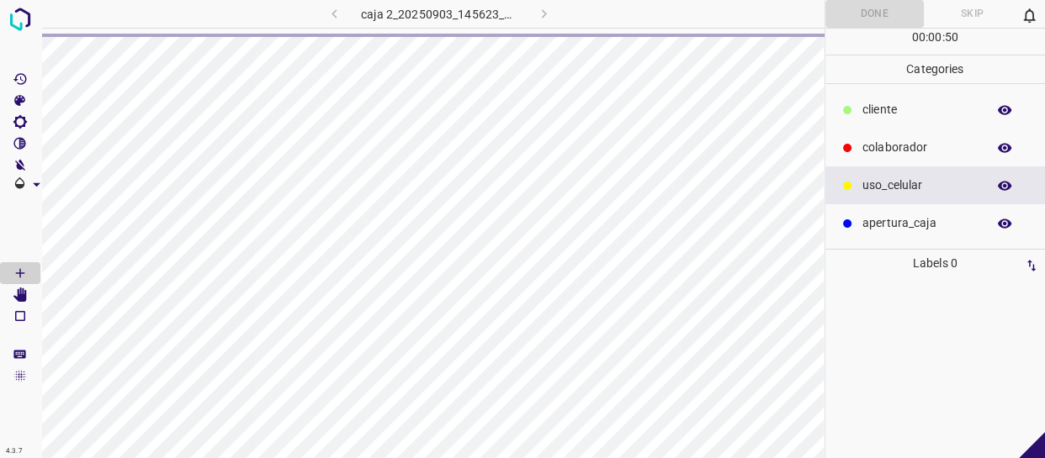
scroll to position [0, 0]
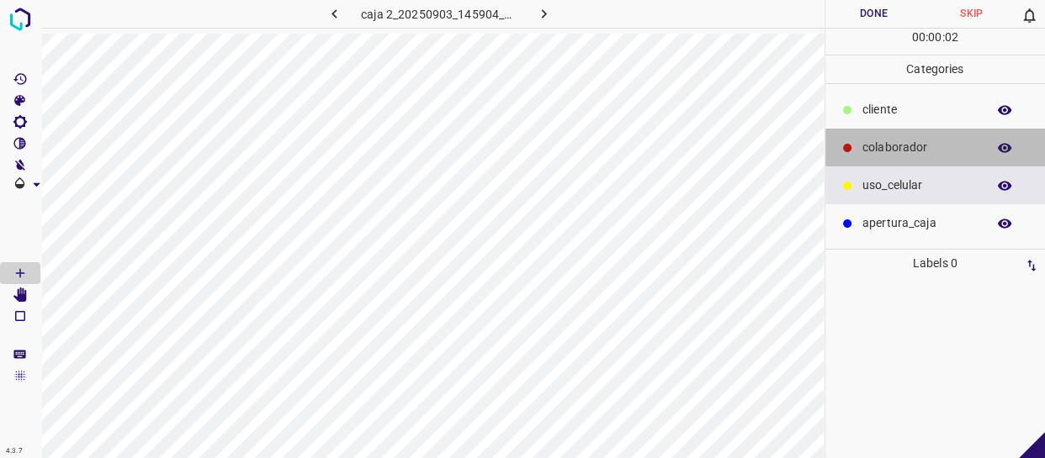
click at [921, 145] on p "colaborador" at bounding box center [919, 148] width 115 height 18
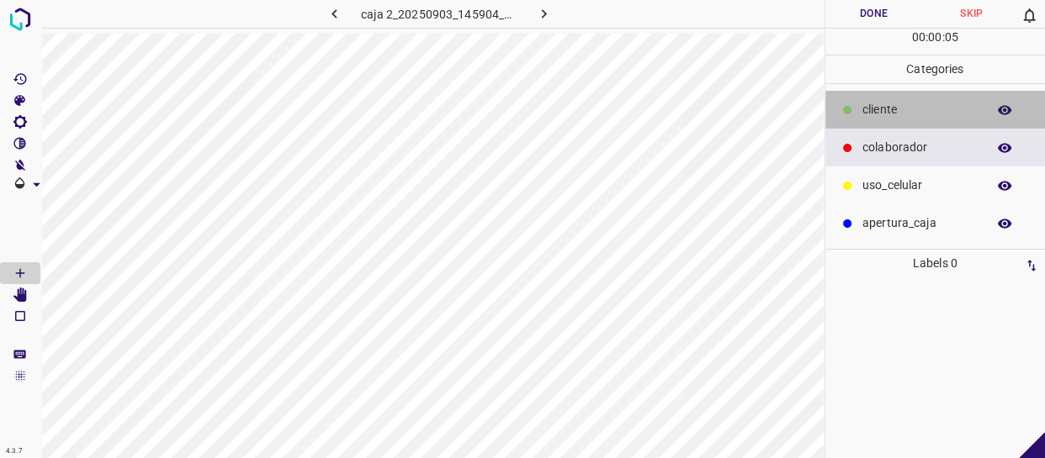
click at [868, 102] on p "cliente" at bounding box center [919, 110] width 115 height 18
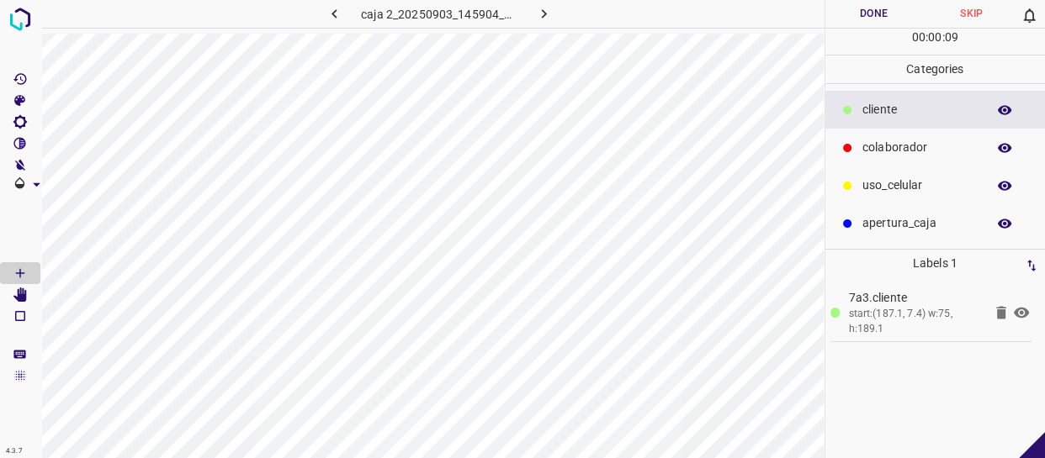
click at [903, 183] on p "uso_celular" at bounding box center [919, 186] width 115 height 18
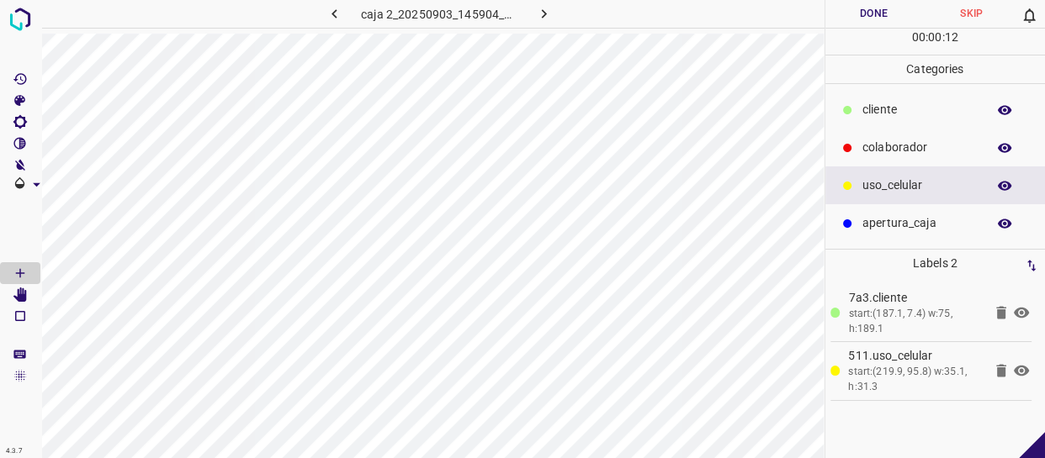
drag, startPoint x: 934, startPoint y: 109, endPoint x: 920, endPoint y: 110, distance: 13.5
click at [933, 109] on p "cliente" at bounding box center [919, 110] width 115 height 18
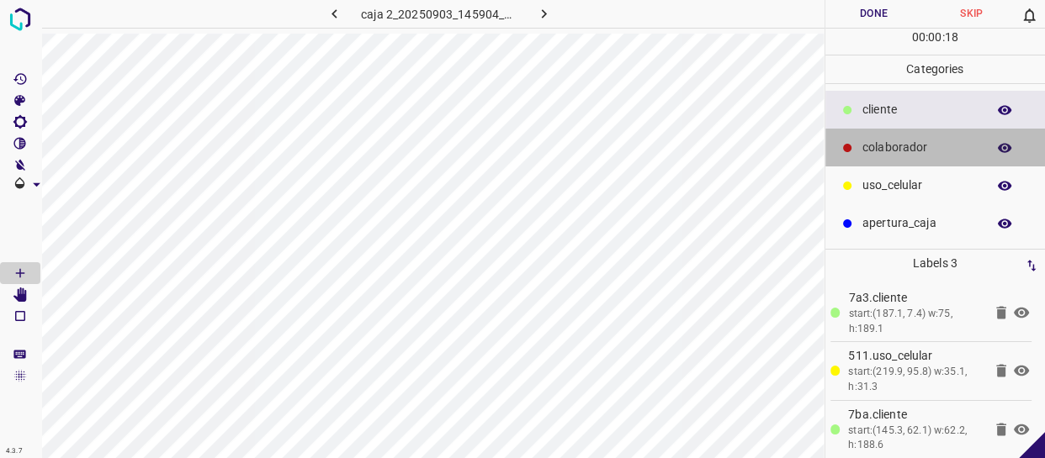
click at [920, 139] on p "colaborador" at bounding box center [919, 148] width 115 height 18
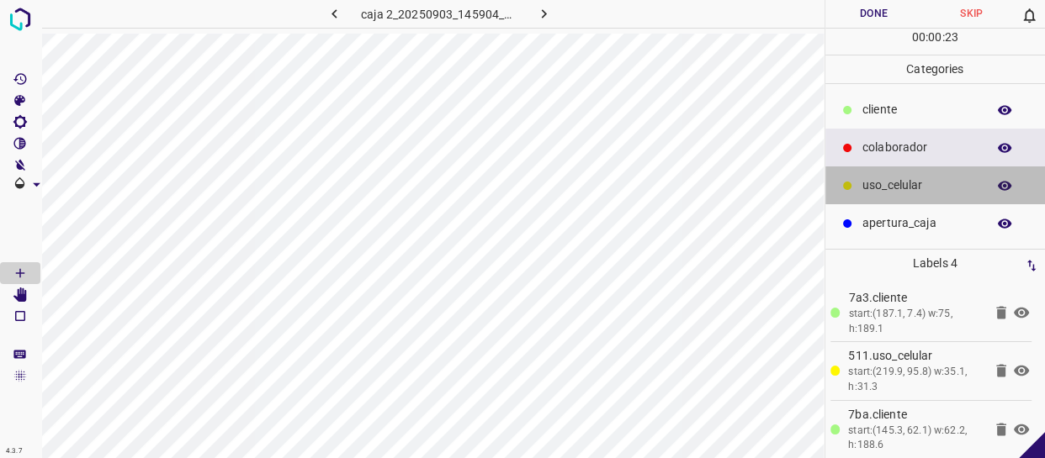
click at [914, 175] on div "uso_celular" at bounding box center [935, 186] width 220 height 38
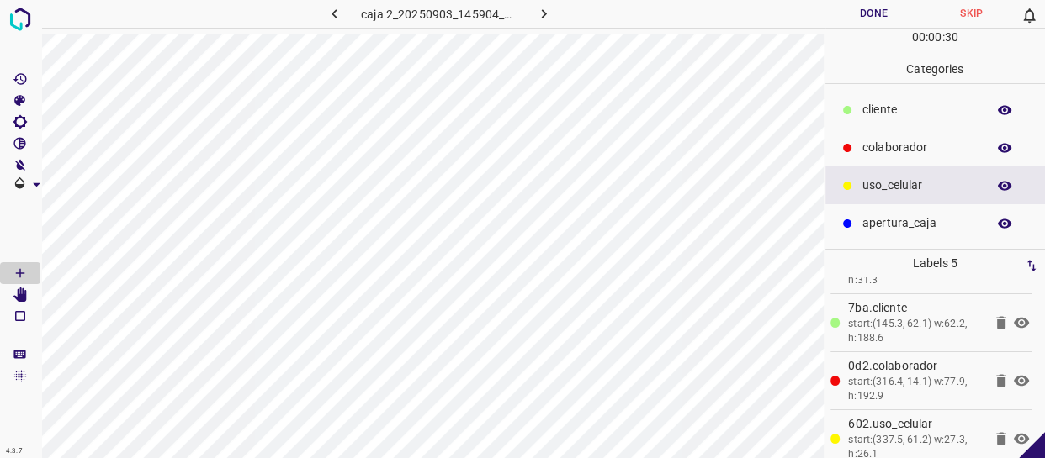
scroll to position [123, 0]
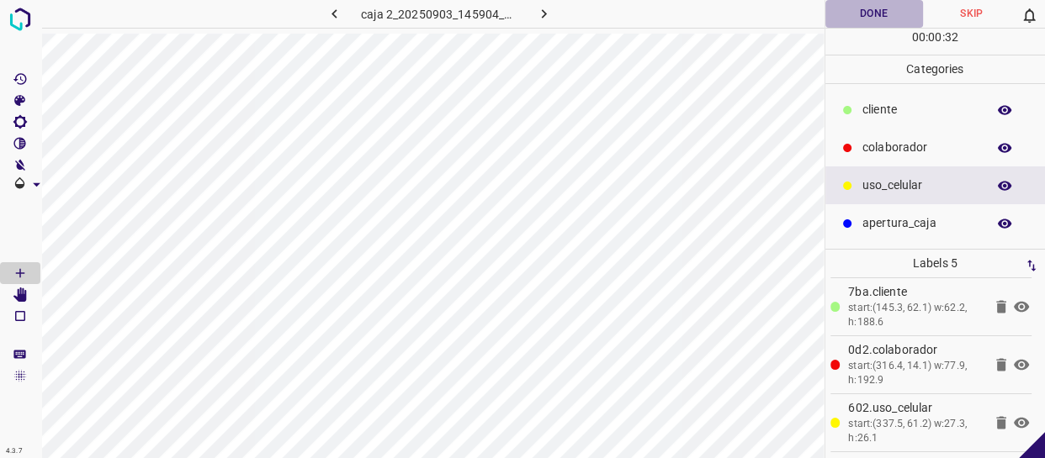
click at [882, 14] on button "Done" at bounding box center [874, 14] width 98 height 28
click at [540, 1] on button "button" at bounding box center [543, 14] width 54 height 28
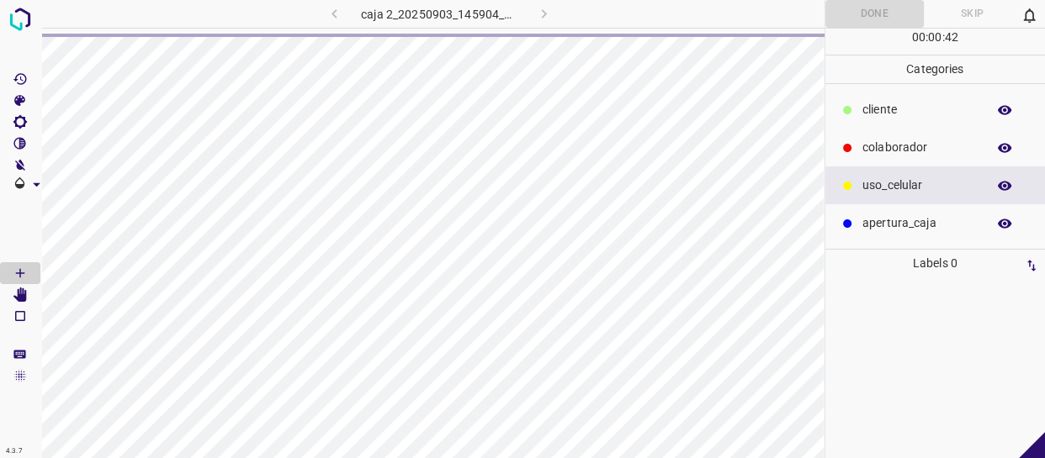
scroll to position [0, 0]
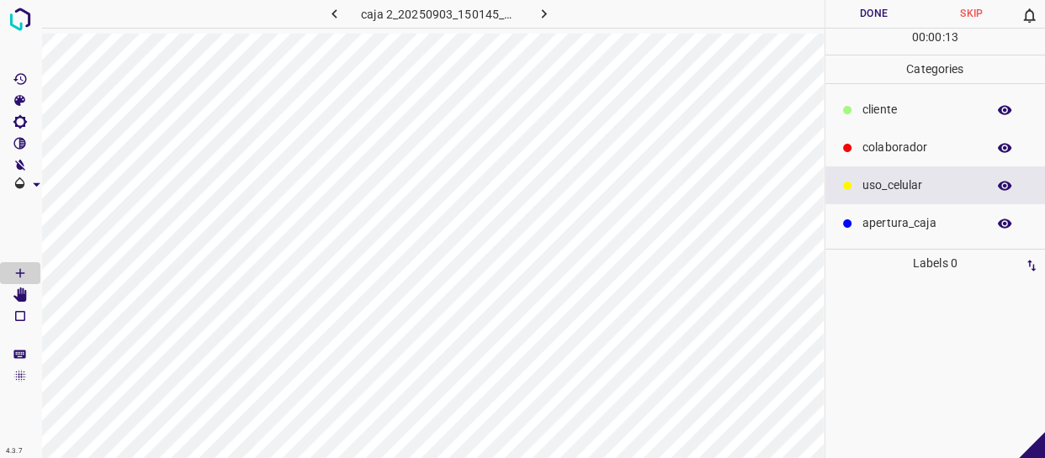
drag, startPoint x: 890, startPoint y: 102, endPoint x: 873, endPoint y: 87, distance: 22.6
click at [883, 89] on ul "cliente colaborador uso_celular apertura_caja" at bounding box center [935, 166] width 220 height 165
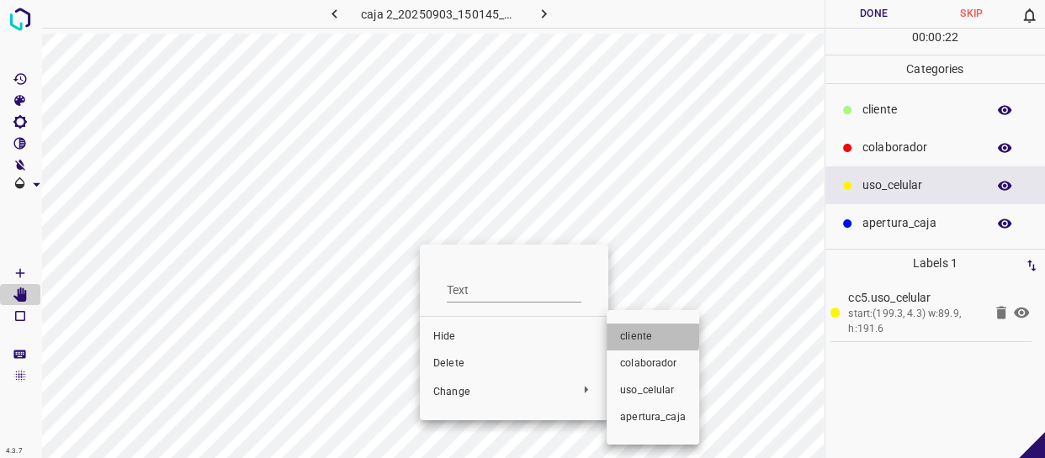
click at [644, 336] on span "cliente" at bounding box center [653, 337] width 66 height 15
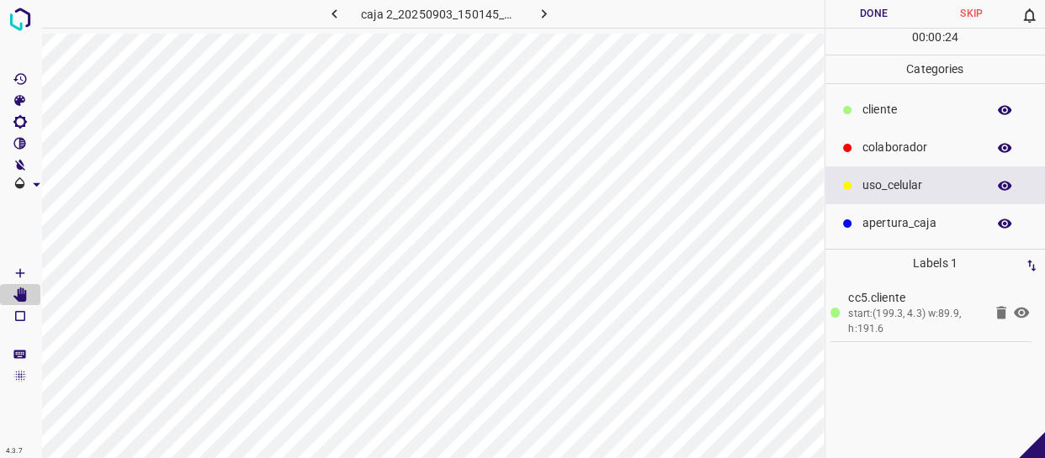
click at [935, 150] on p "colaborador" at bounding box center [919, 148] width 115 height 18
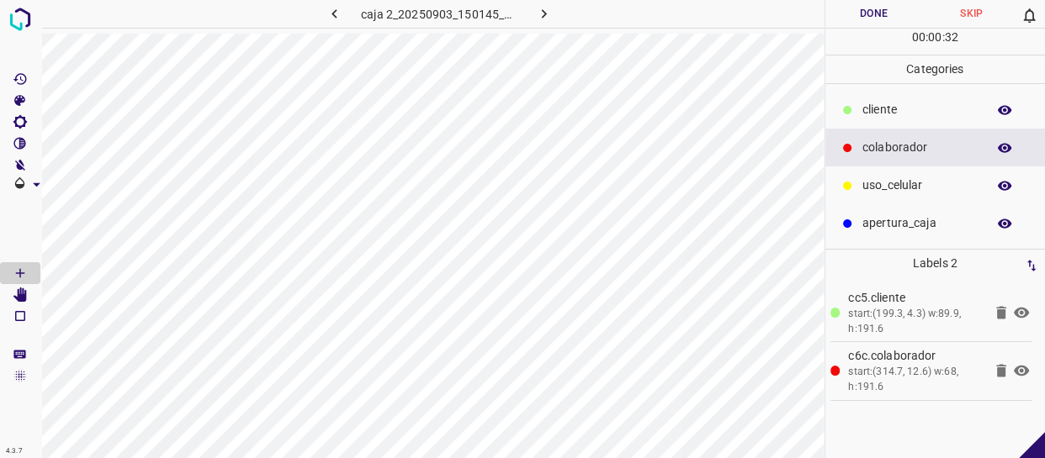
click at [866, 10] on button "Done" at bounding box center [874, 14] width 98 height 28
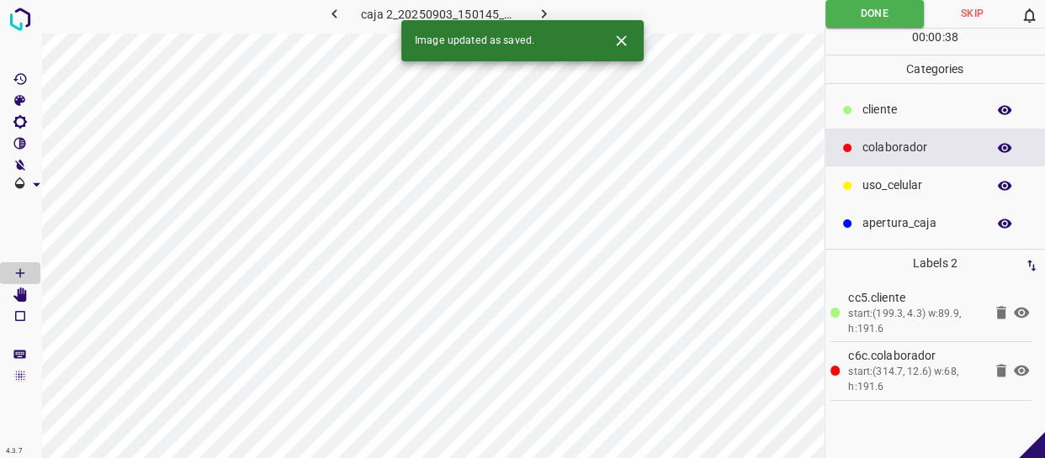
click at [547, 8] on icon "button" at bounding box center [544, 14] width 18 height 18
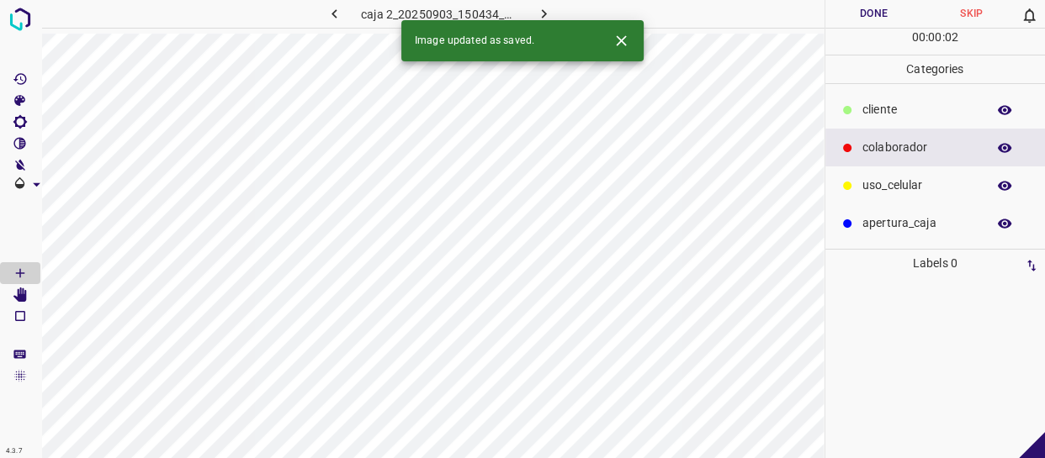
click at [899, 108] on p "cliente" at bounding box center [919, 110] width 115 height 18
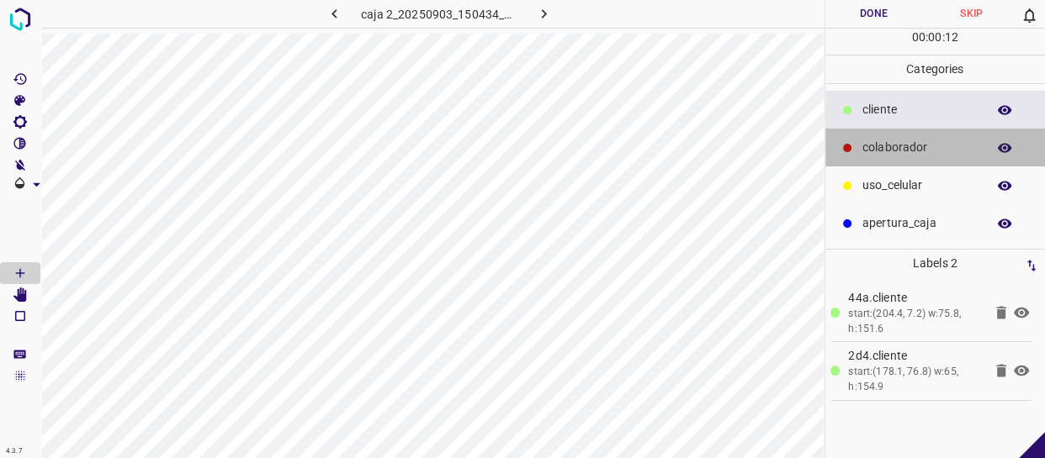
click at [924, 151] on p "colaborador" at bounding box center [919, 148] width 115 height 18
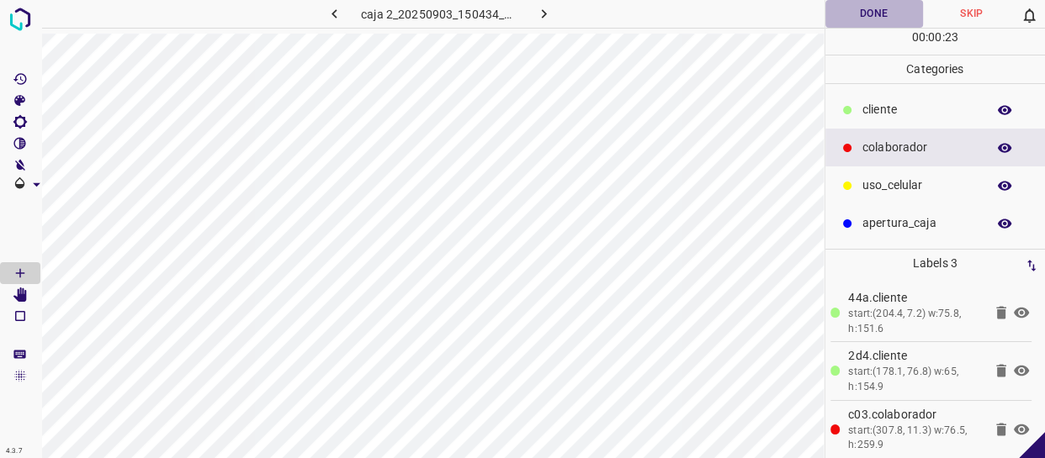
click at [893, 5] on button "Done" at bounding box center [874, 14] width 98 height 28
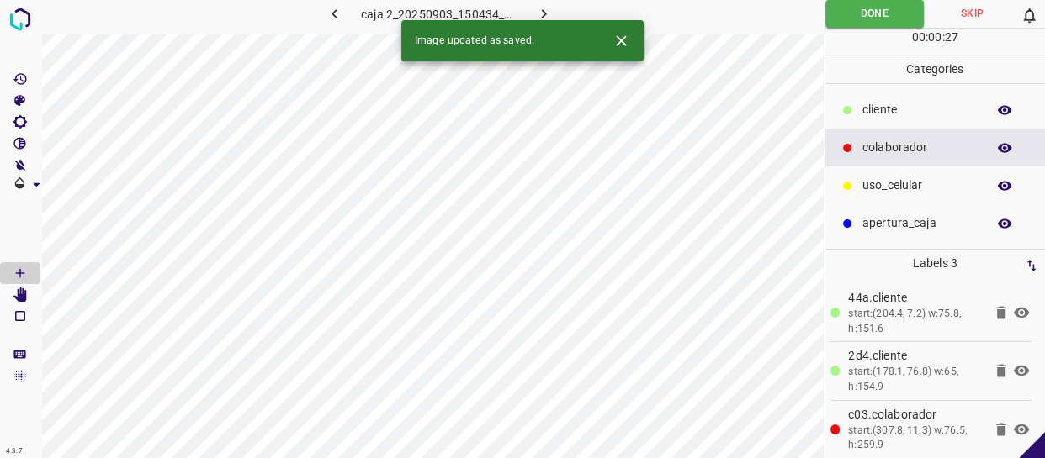
click at [535, 14] on icon "button" at bounding box center [544, 14] width 18 height 18
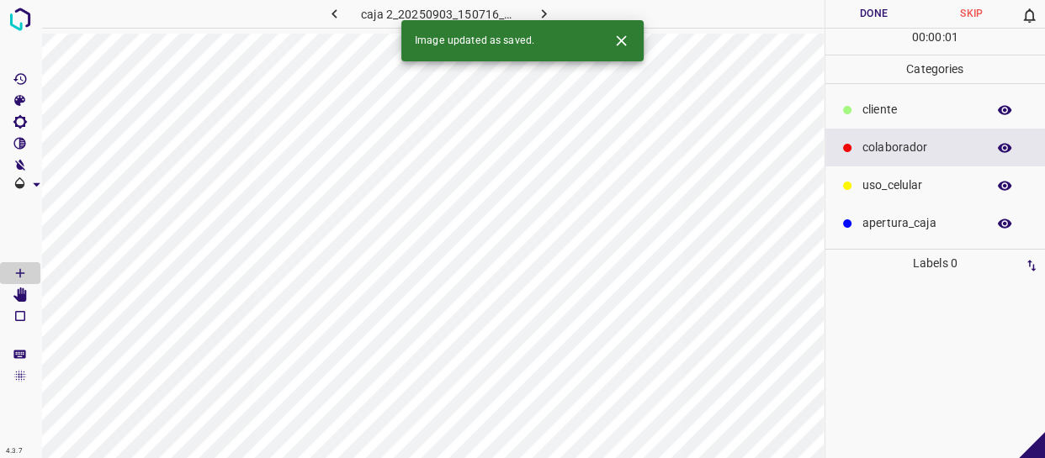
click at [974, 13] on button "Skip" at bounding box center [972, 14] width 98 height 28
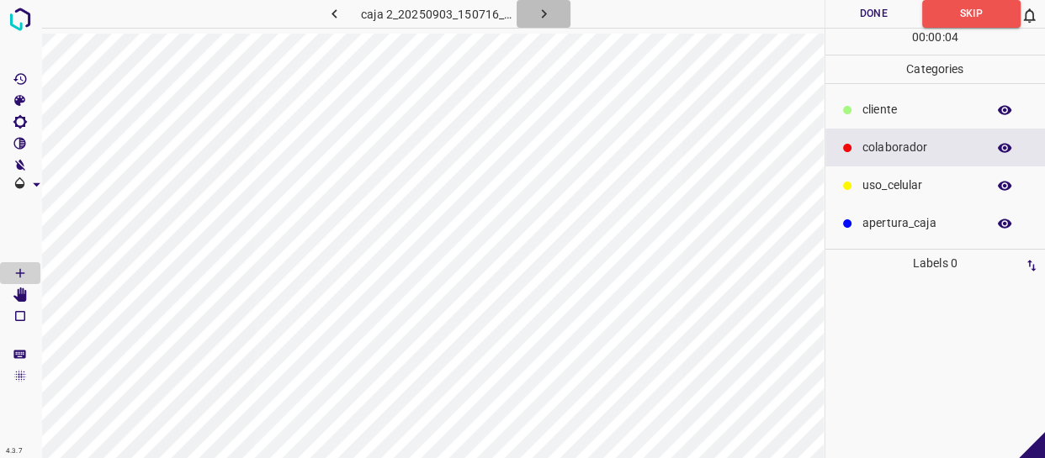
click at [525, 13] on button "button" at bounding box center [543, 14] width 54 height 28
click at [973, 14] on button "Skip" at bounding box center [972, 14] width 98 height 28
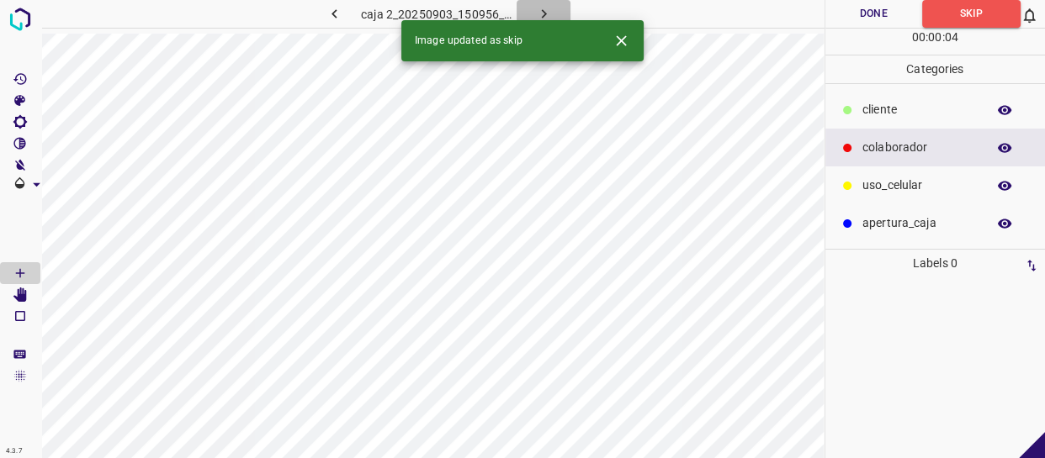
click at [544, 3] on button "button" at bounding box center [543, 14] width 54 height 28
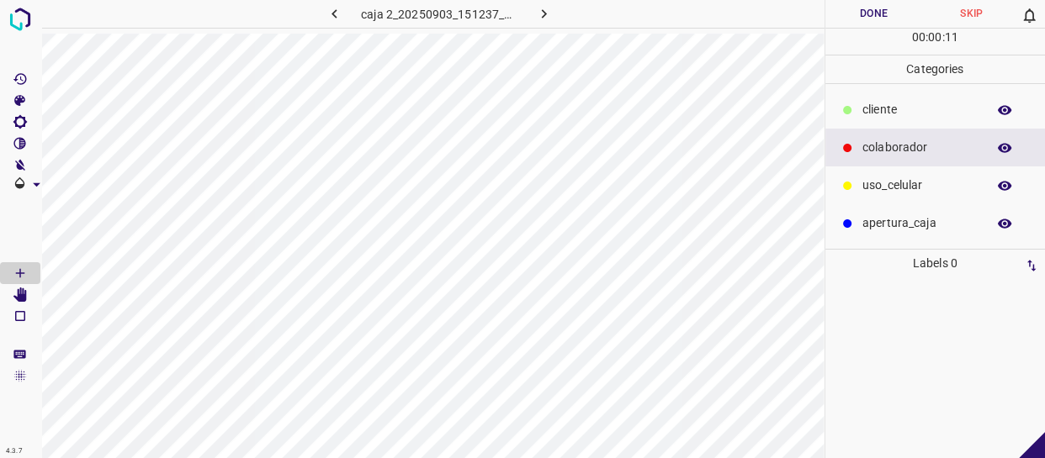
click at [978, 17] on button "Skip" at bounding box center [972, 14] width 98 height 28
click at [542, 17] on icon "button" at bounding box center [543, 13] width 5 height 9
click at [969, 10] on button "Skip" at bounding box center [972, 14] width 98 height 28
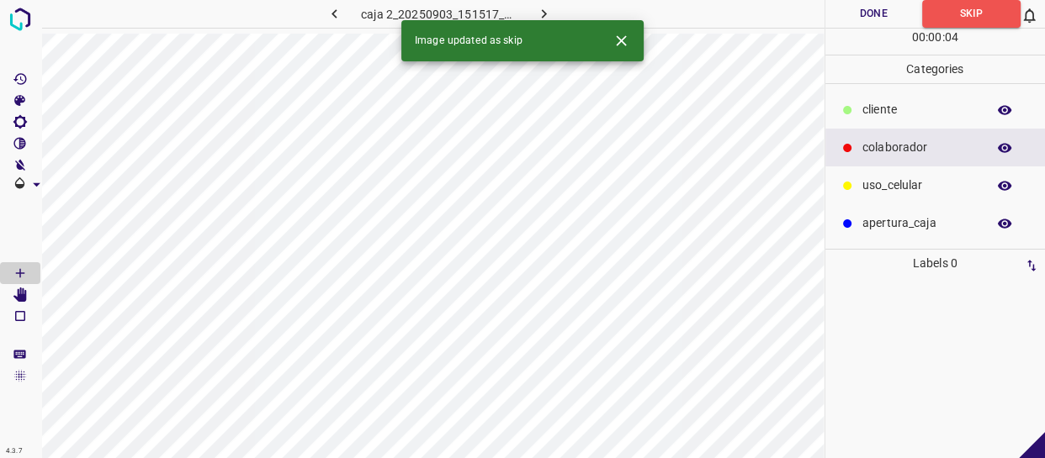
click at [543, 9] on icon "button" at bounding box center [544, 14] width 18 height 18
click at [981, 17] on button "Skip" at bounding box center [972, 14] width 98 height 28
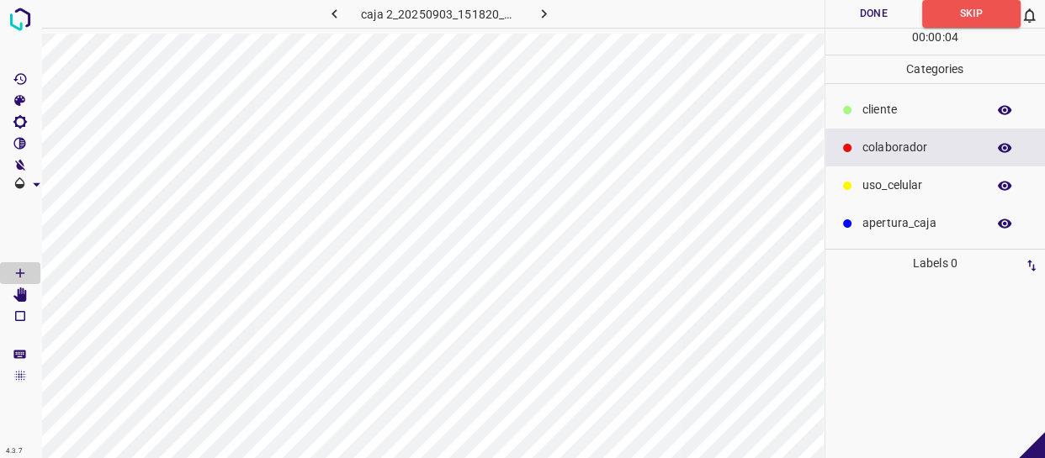
click at [537, 8] on icon "button" at bounding box center [544, 14] width 18 height 18
click at [980, 17] on button "Skip" at bounding box center [972, 14] width 98 height 28
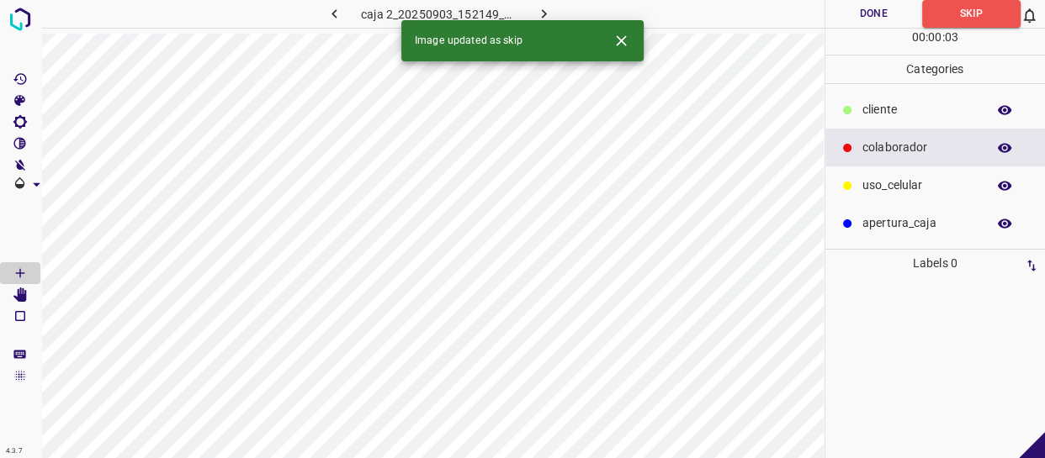
click at [537, 8] on icon "button" at bounding box center [544, 14] width 18 height 18
click at [956, 13] on button "Skip" at bounding box center [972, 14] width 98 height 28
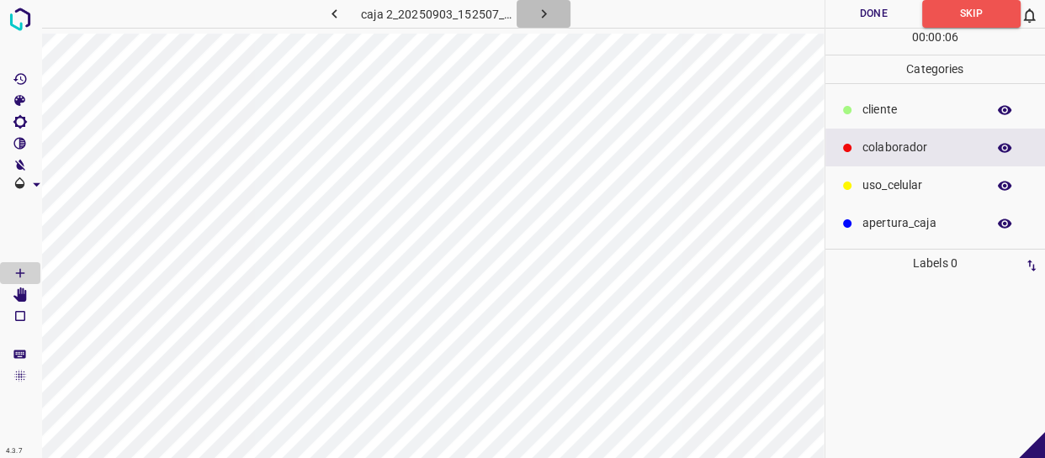
click at [538, 8] on icon "button" at bounding box center [544, 14] width 18 height 18
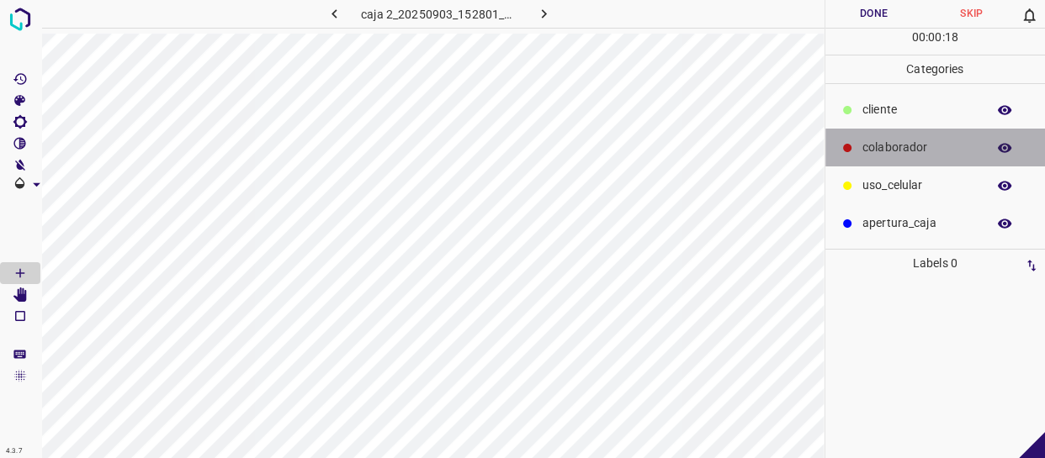
click at [852, 153] on div at bounding box center [847, 148] width 17 height 17
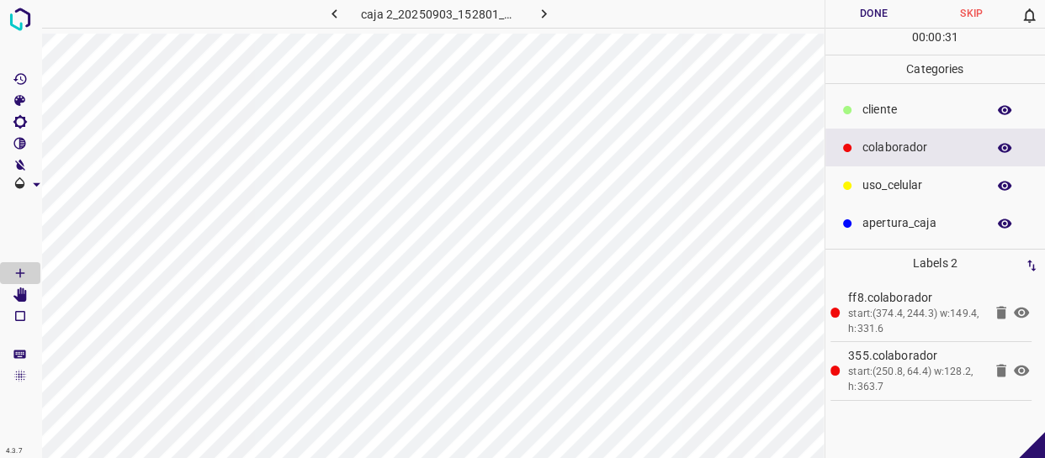
click at [936, 109] on p "cliente" at bounding box center [919, 110] width 115 height 18
